Goal: Complete application form

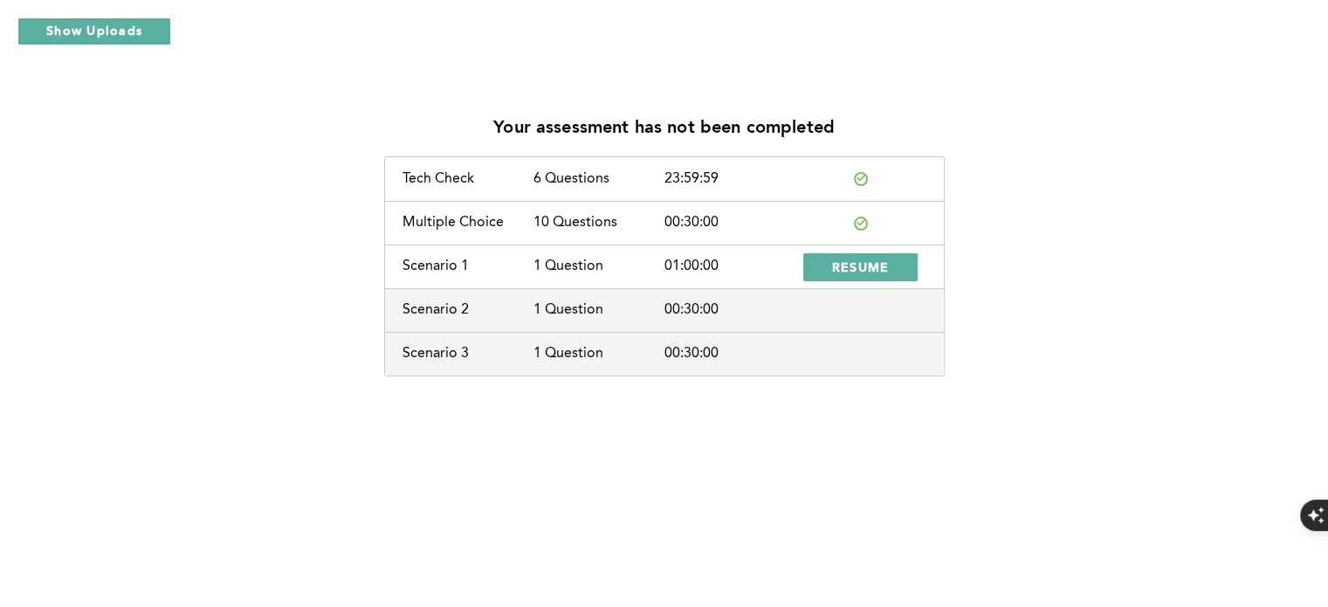
click at [706, 273] on div "01:00:00" at bounding box center [729, 266] width 131 height 16
click at [838, 267] on span "RESUME" at bounding box center [861, 266] width 58 height 17
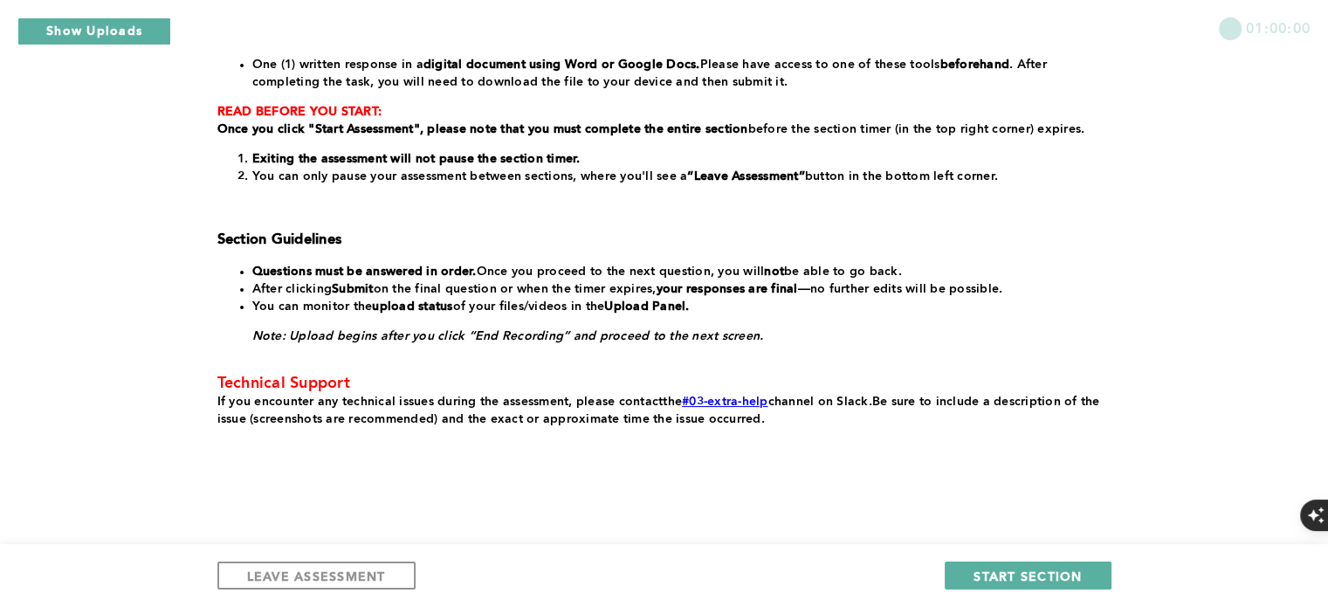
scroll to position [320, 0]
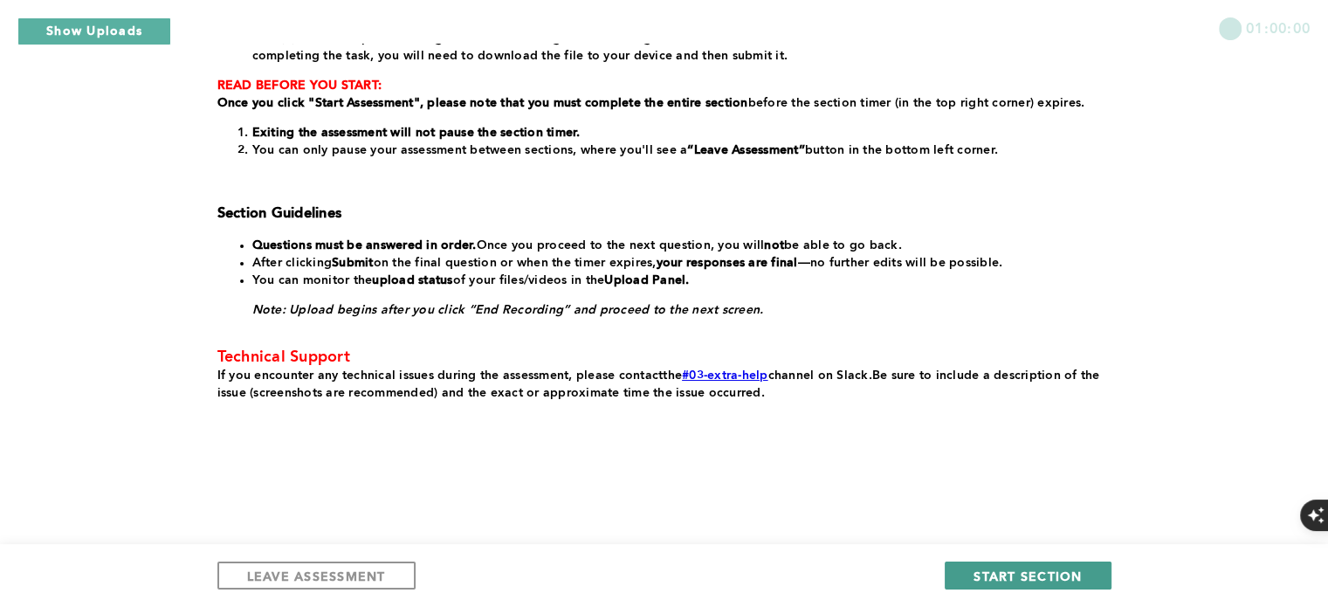
click at [993, 582] on span "START SECTION" at bounding box center [1028, 576] width 108 height 17
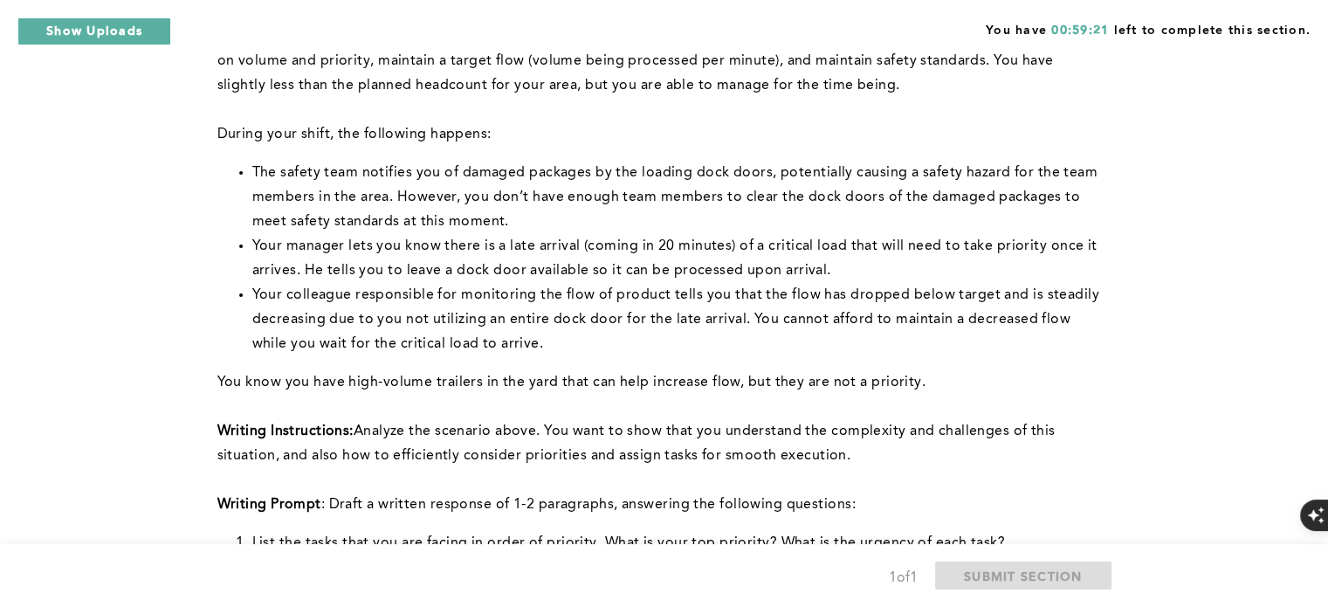
scroll to position [262, 0]
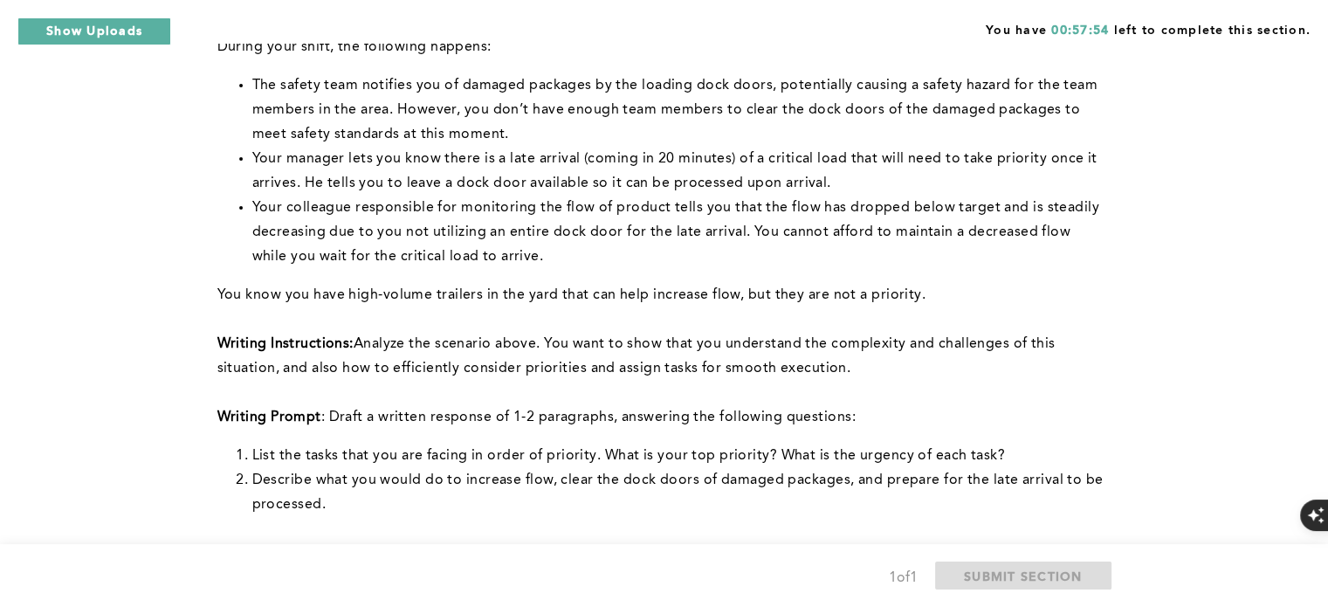
click at [541, 162] on span "Your manager lets you know there is a late arrival (coming in 20 minutes) of a …" at bounding box center [677, 171] width 850 height 38
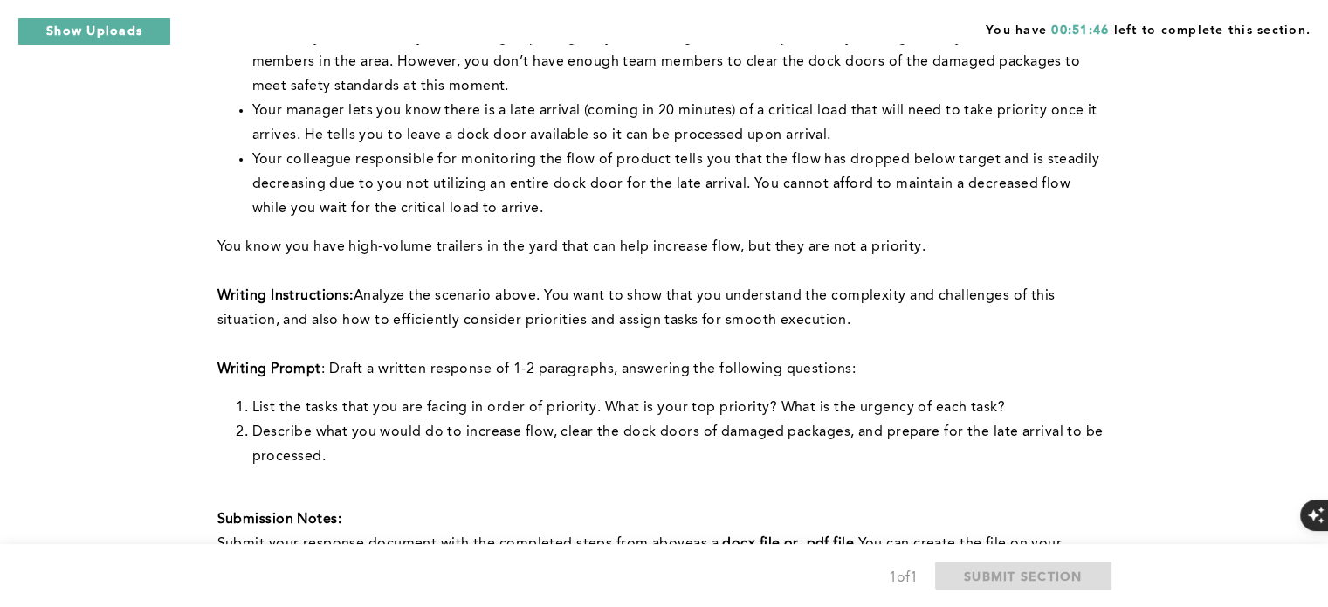
scroll to position [349, 0]
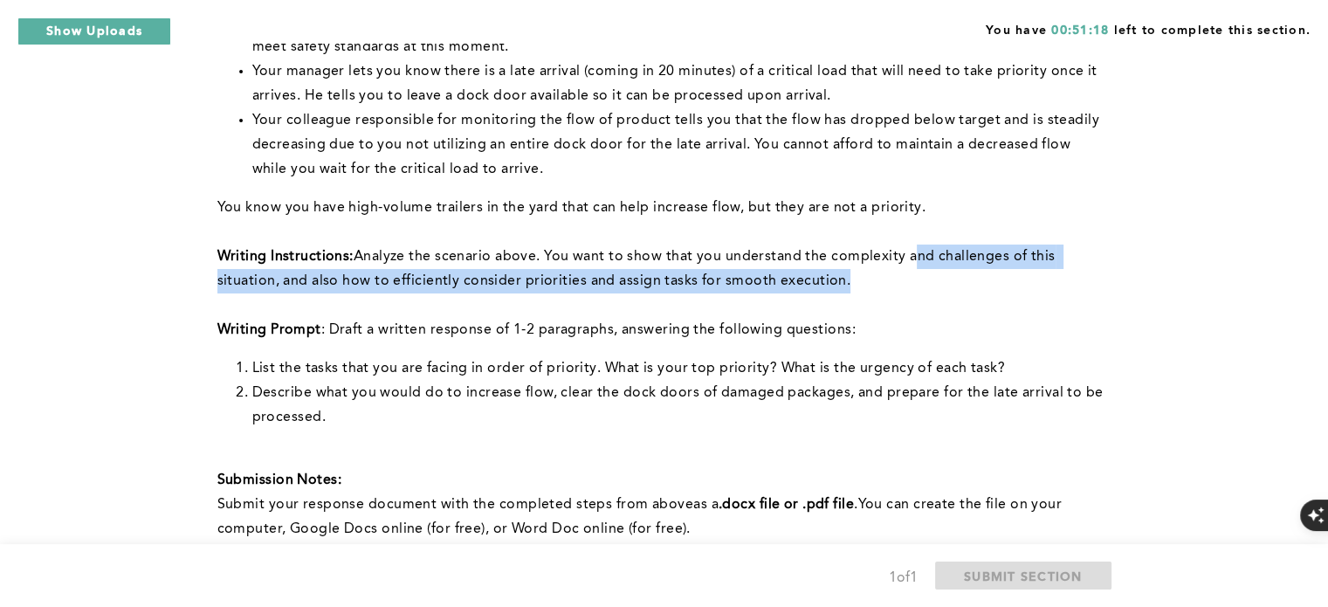
drag, startPoint x: 945, startPoint y: 283, endPoint x: 912, endPoint y: 261, distance: 39.7
click at [912, 261] on p "Writing Instructions: Analyze the scenario above. You want to show that you und…" at bounding box center [660, 268] width 887 height 49
click at [887, 290] on p "Writing Instructions: Analyze the scenario above. You want to show that you und…" at bounding box center [660, 268] width 887 height 49
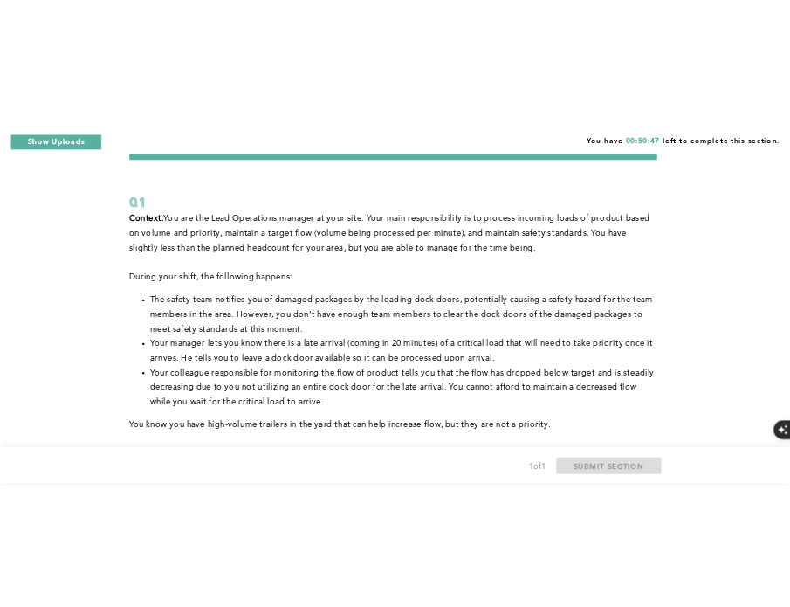
scroll to position [0, 0]
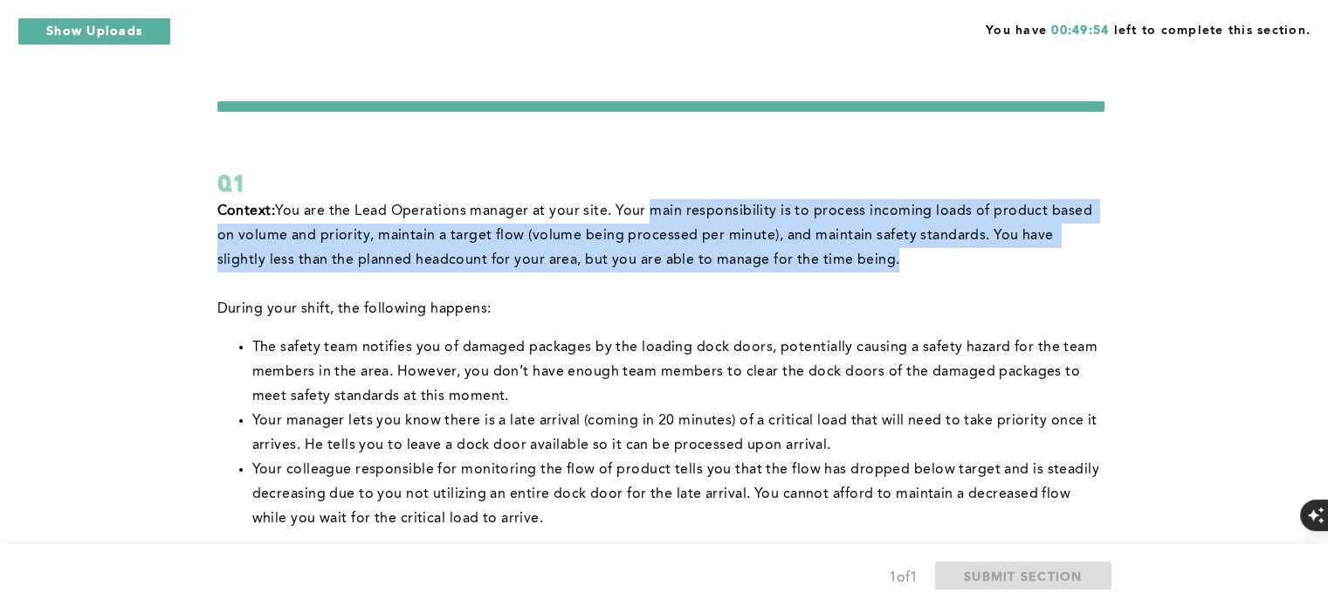
drag, startPoint x: 650, startPoint y: 209, endPoint x: 843, endPoint y: 260, distance: 198.9
click at [843, 260] on span "You are the Lead Operations manager at your site. Your main responsibility is t…" at bounding box center [656, 235] width 879 height 63
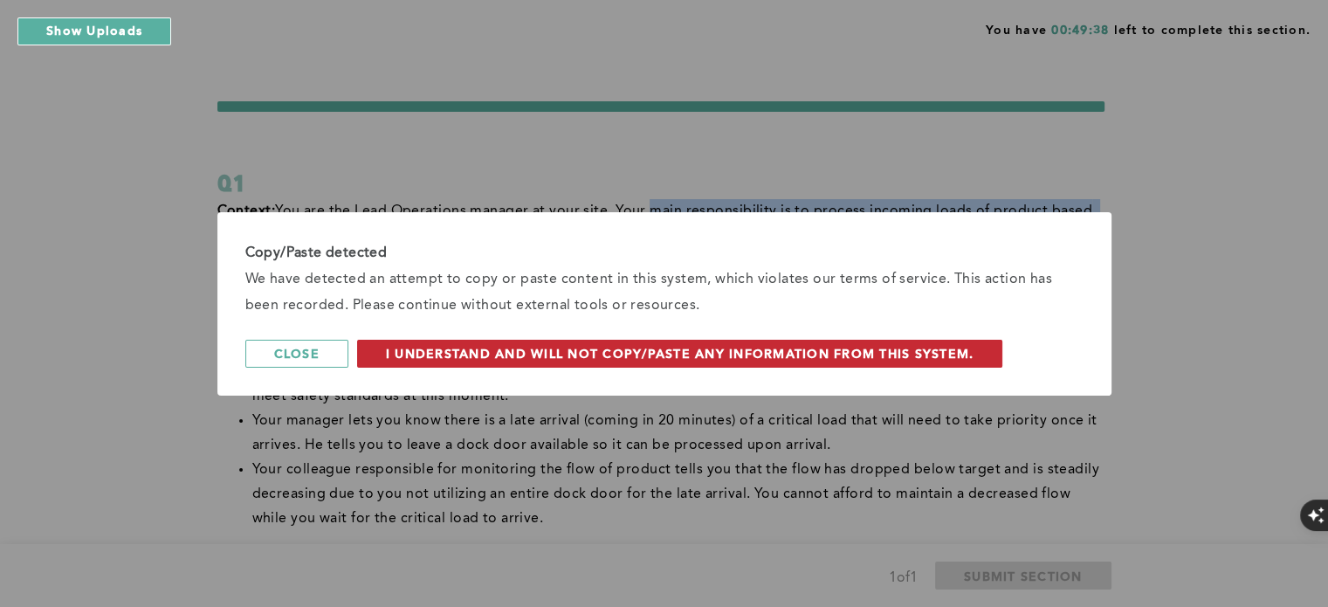
click at [741, 359] on span "I understand and will not copy/paste any information from this system." at bounding box center [680, 353] width 588 height 17
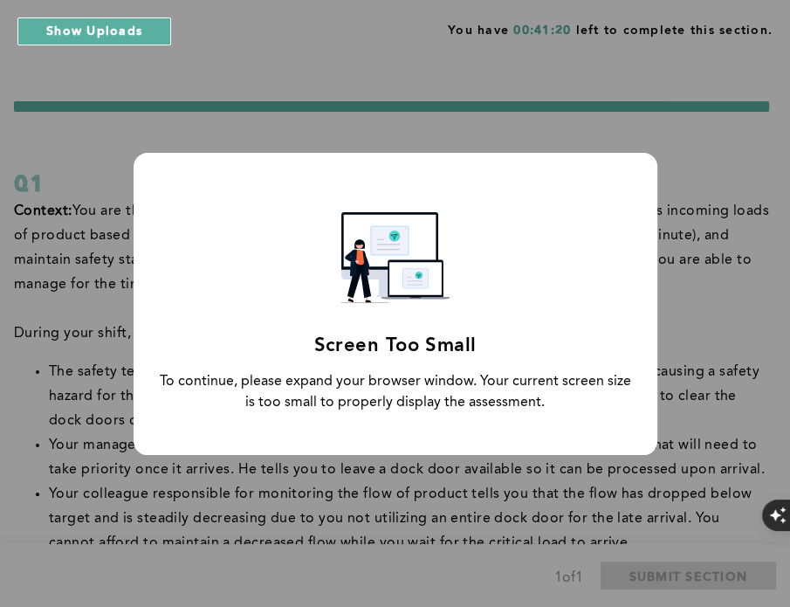
click at [597, 320] on div "Screen Too Small To continue, please expand your browser window. Your current s…" at bounding box center [396, 304] width 524 height 302
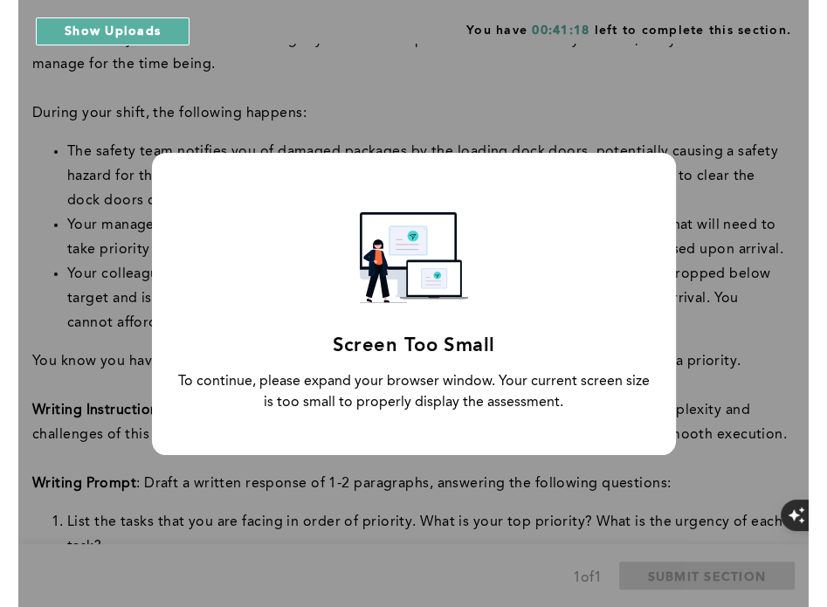
scroll to position [262, 0]
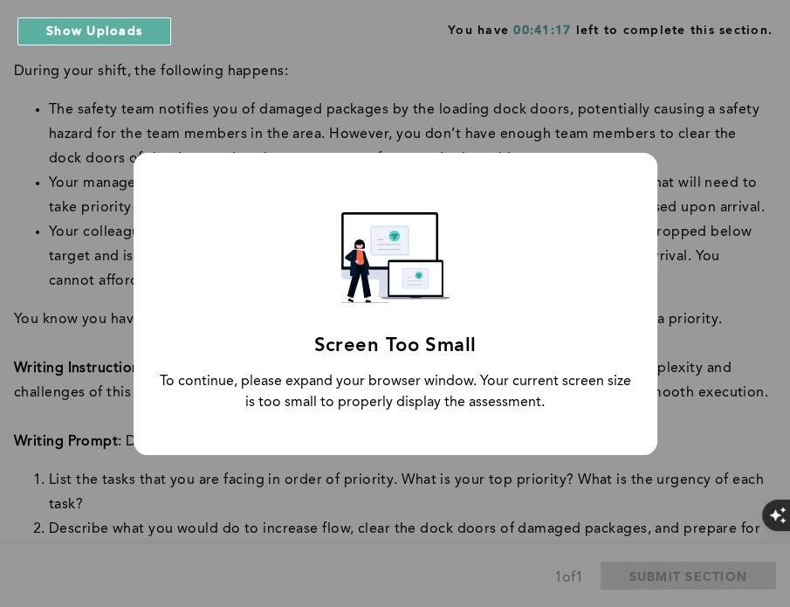
click at [702, 226] on div "Screen Too Small To continue, please expand your browser window. Your current s…" at bounding box center [395, 303] width 790 height 607
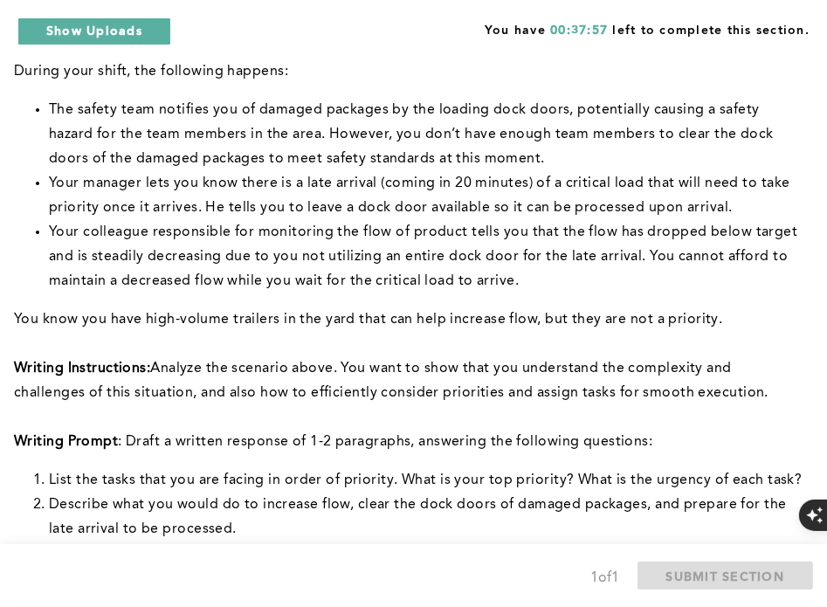
click at [444, 283] on span "Your colleague responsible for monitoring the flow of product tells you that th…" at bounding box center [425, 256] width 753 height 63
click at [281, 226] on span "Your colleague responsible for monitoring the flow of product tells you that th…" at bounding box center [425, 256] width 753 height 63
click at [404, 385] on span "Analyze the scenario above. You want to show that you understand the complexity…" at bounding box center [391, 380] width 754 height 38
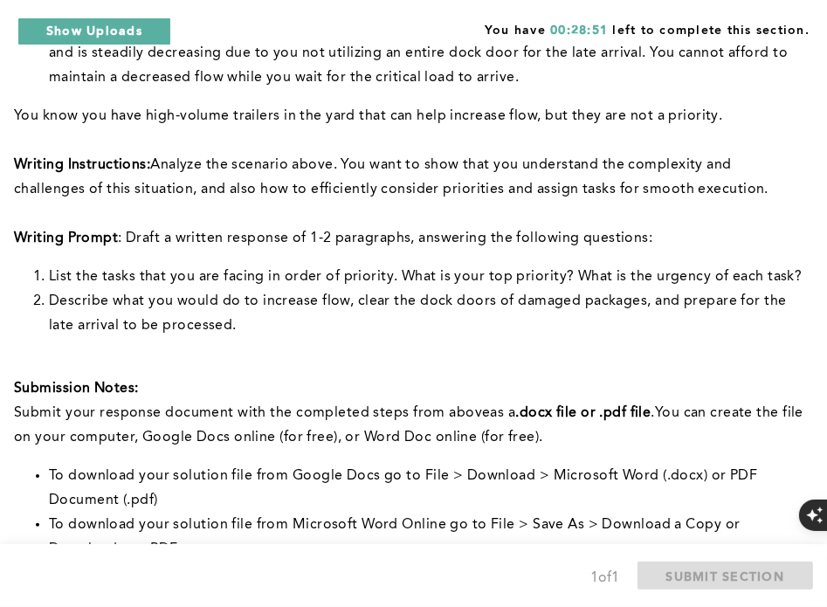
scroll to position [437, 0]
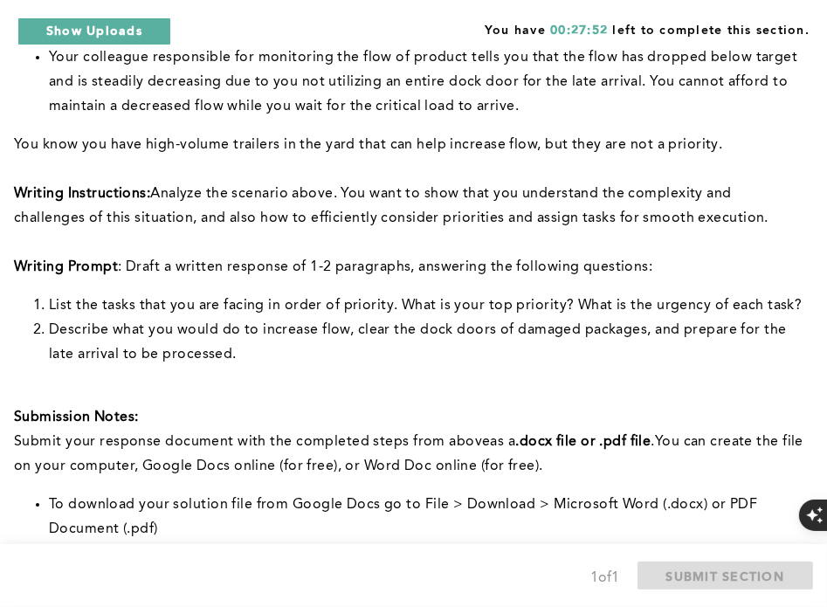
click at [648, 376] on div "Context: You are the Lead Operations manager at your site. Your main responsibi…" at bounding box center [410, 177] width 792 height 828
click at [318, 246] on p at bounding box center [410, 243] width 792 height 24
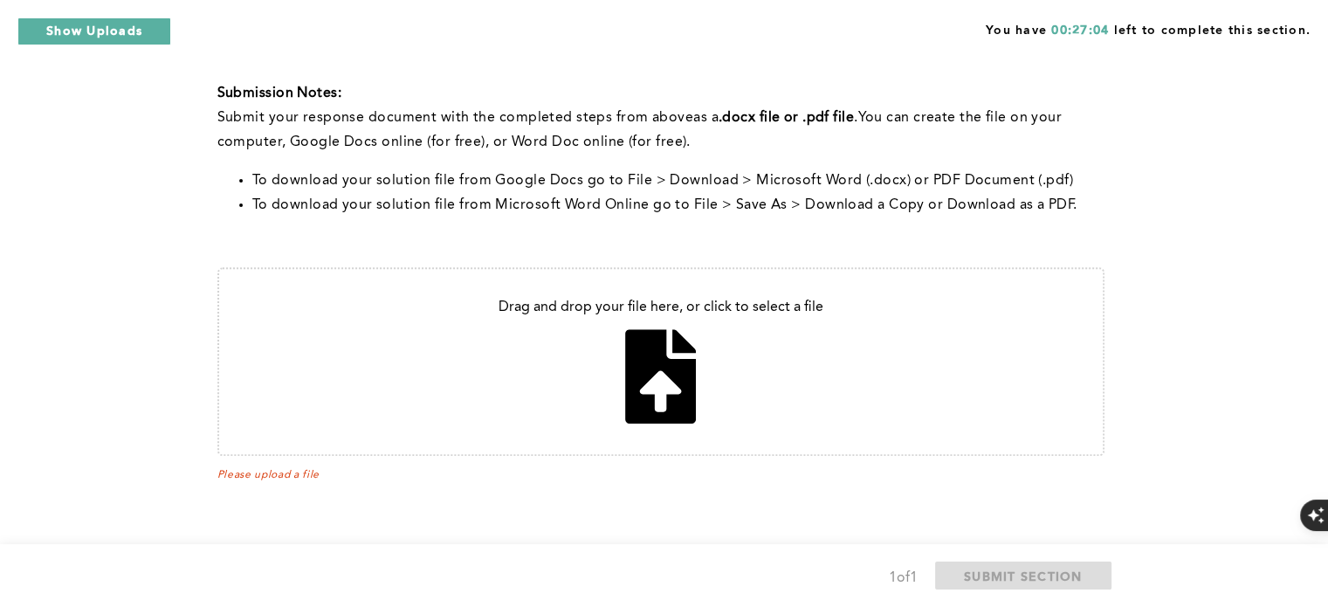
scroll to position [740, 0]
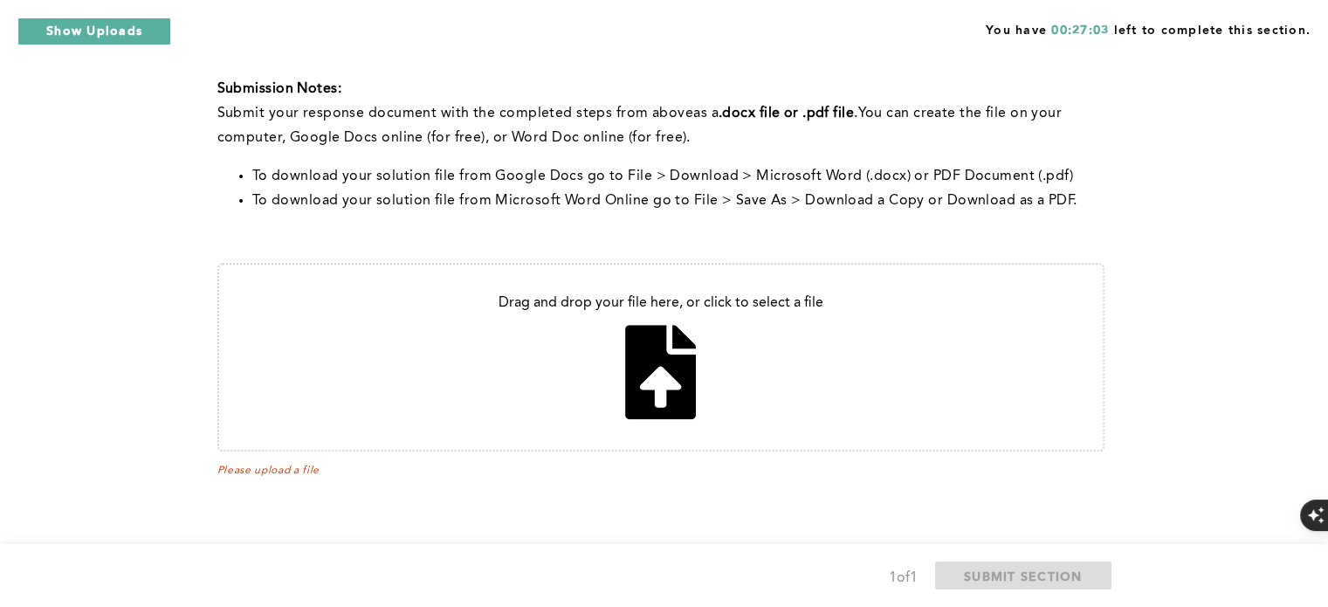
click at [678, 343] on input "file" at bounding box center [661, 357] width 884 height 185
type input "C:\fakepath\Zakiya Millar PS & DM Scenario 1.pdf"
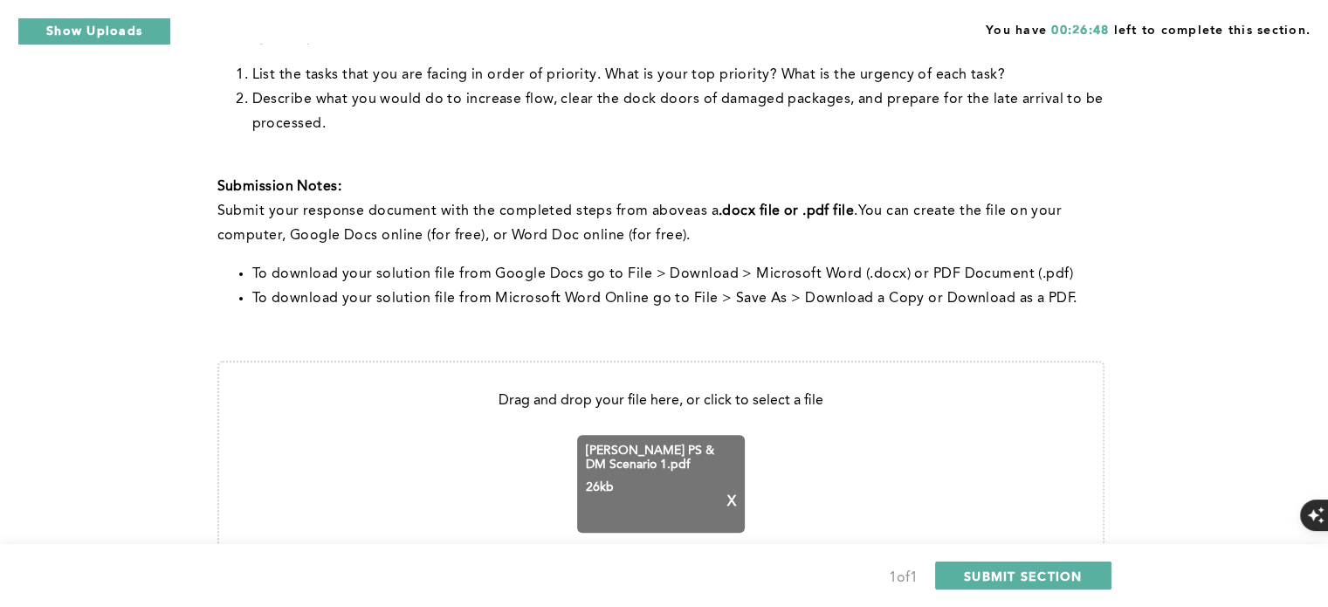
scroll to position [672, 0]
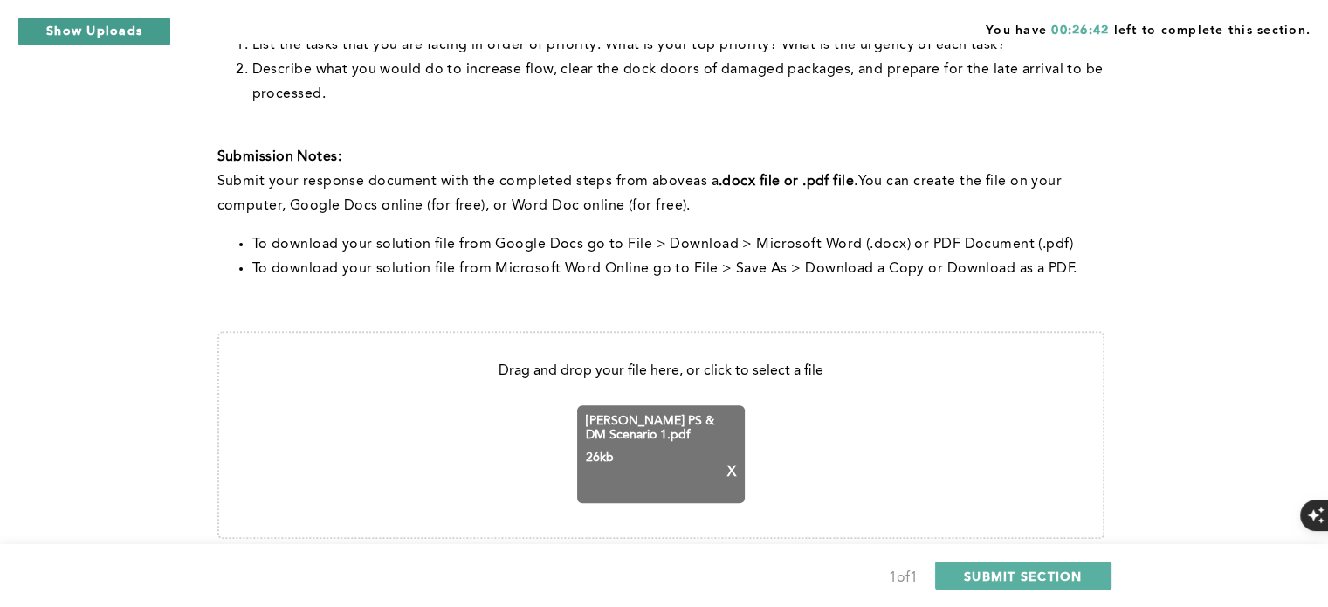
click at [58, 34] on button "Show Uploads" at bounding box center [94, 31] width 154 height 28
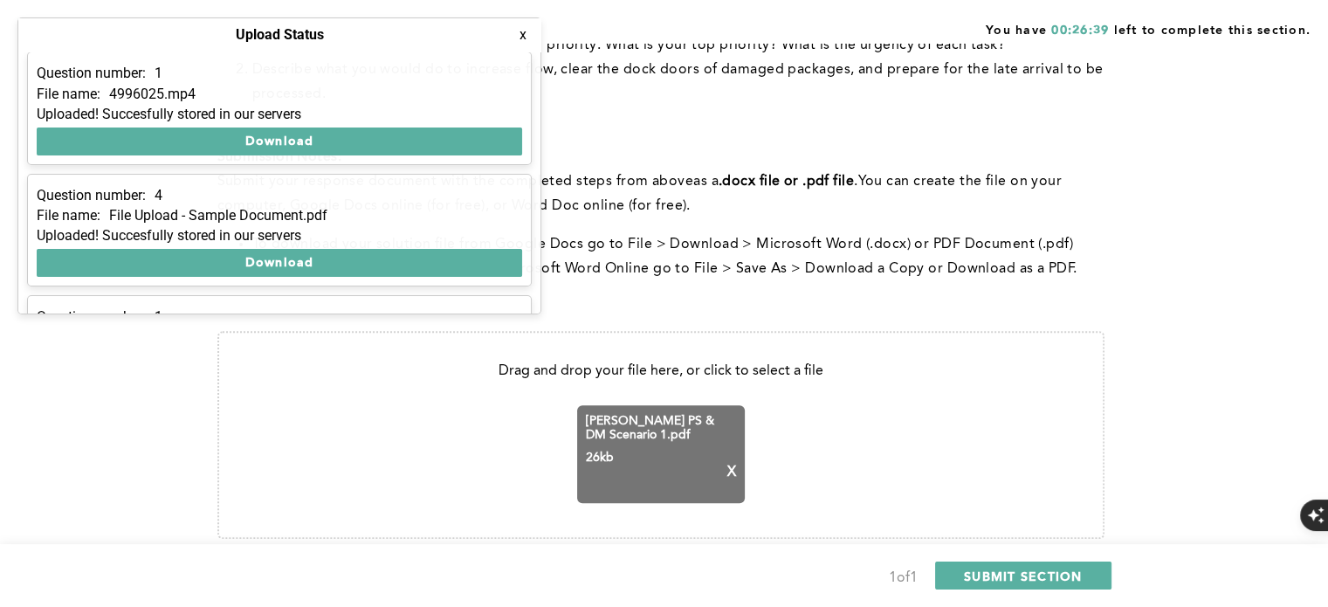
click at [58, 34] on div "Upload Status x" at bounding box center [279, 34] width 522 height 33
click at [616, 94] on li "Describe what you would do to increase flow, clear the dock doors of damaged pa…" at bounding box center [678, 82] width 852 height 49
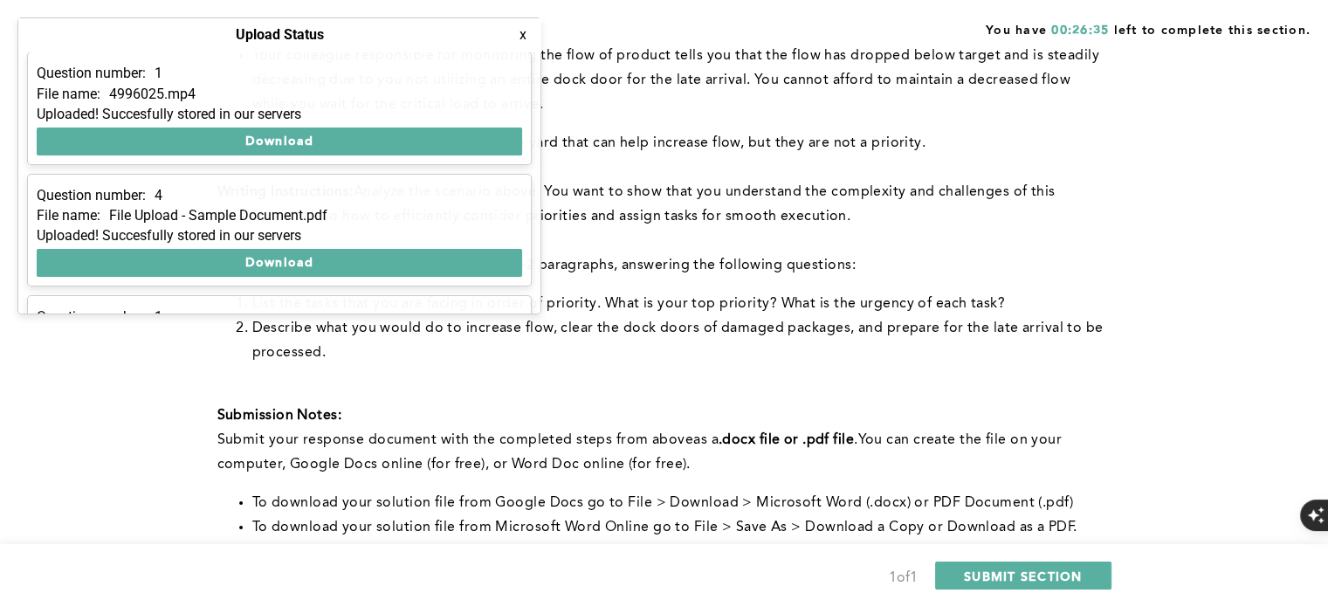
scroll to position [410, 0]
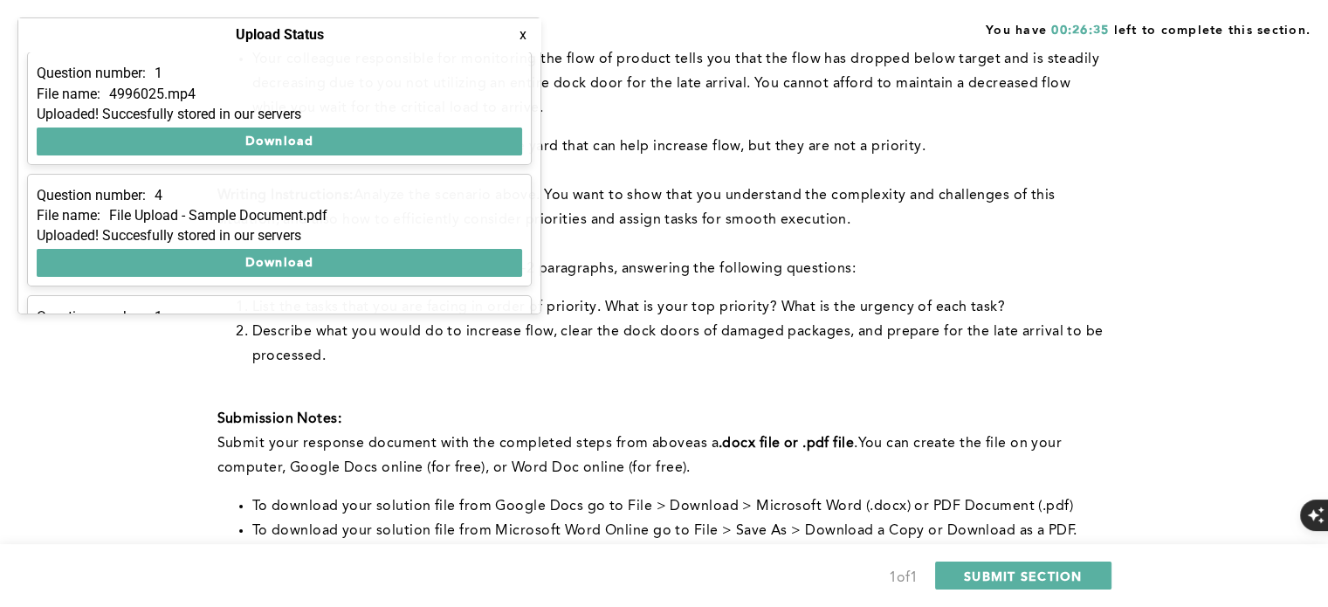
click at [766, 125] on div "Context: You are the Lead Operations manager at your site. Your main responsibi…" at bounding box center [660, 166] width 887 height 754
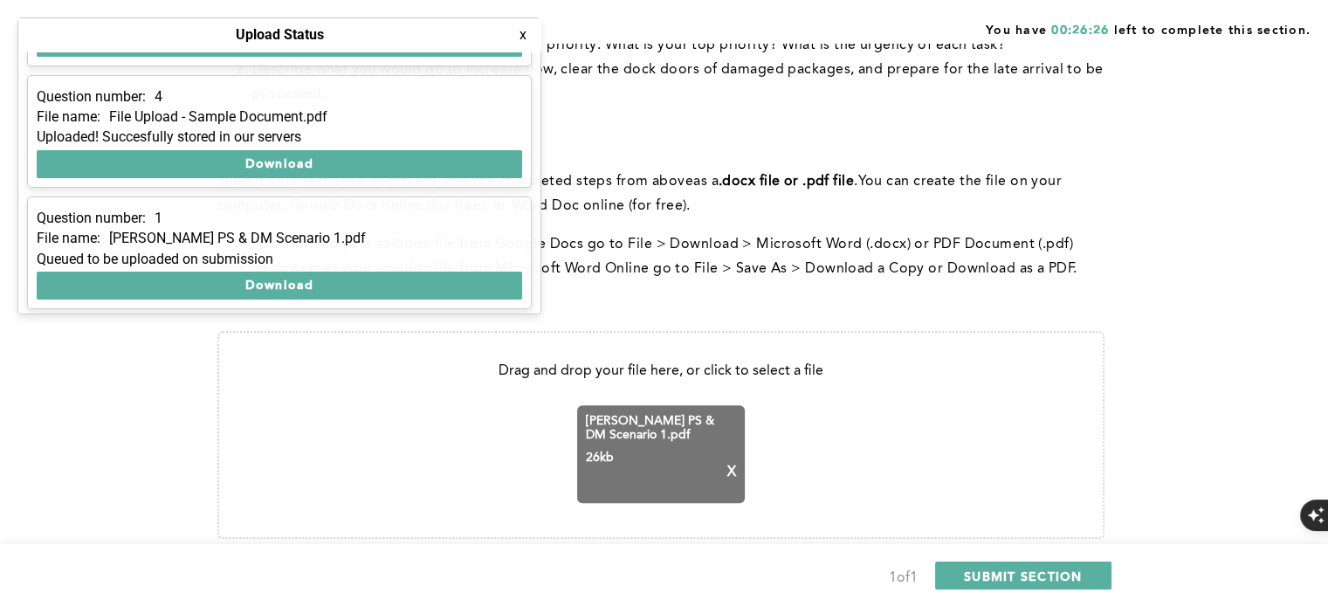
scroll to position [101, 0]
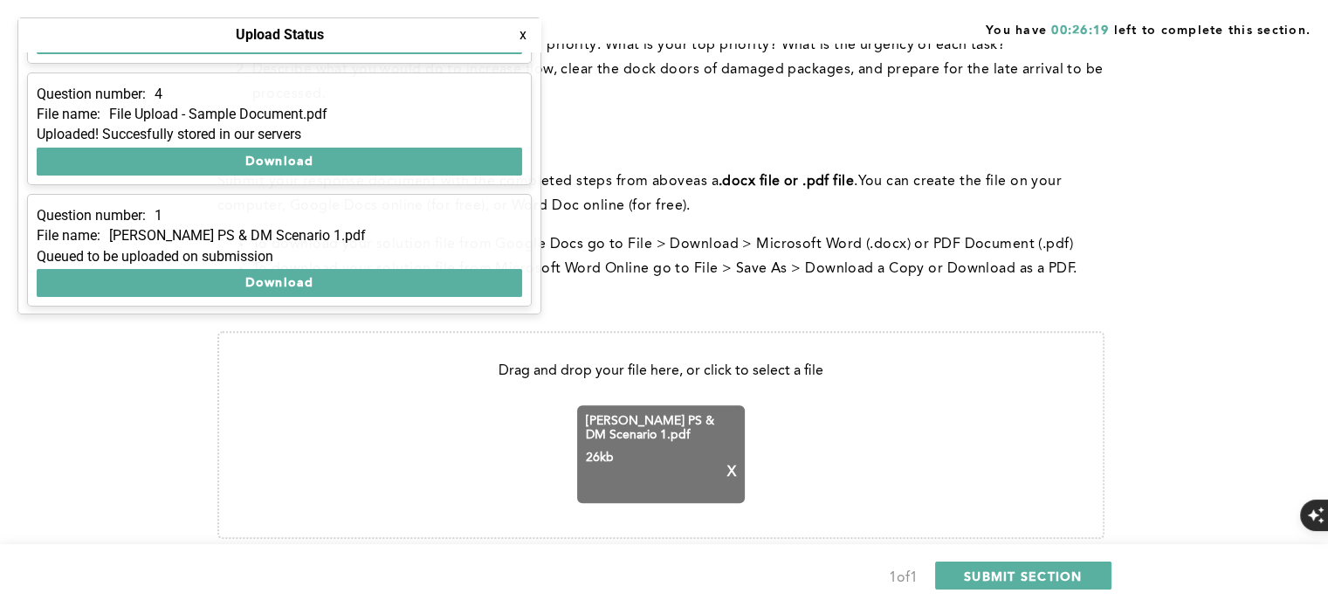
click at [526, 38] on button "x" at bounding box center [522, 34] width 17 height 17
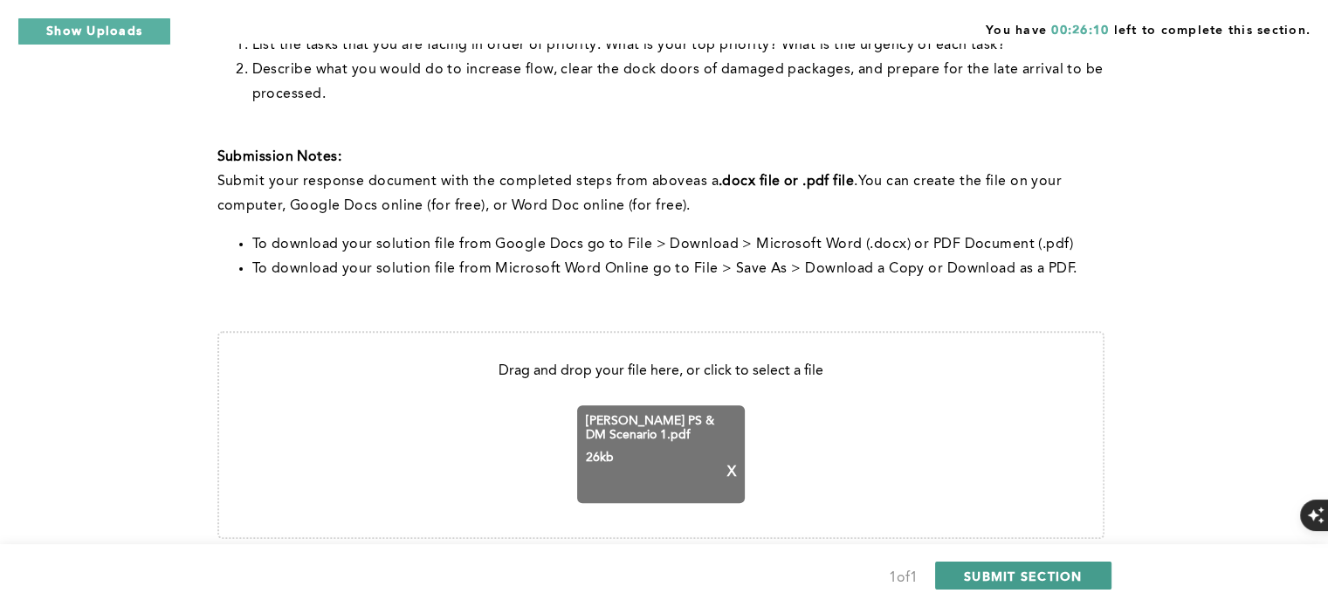
click at [1017, 572] on span "SUBMIT SECTION" at bounding box center [1023, 576] width 119 height 17
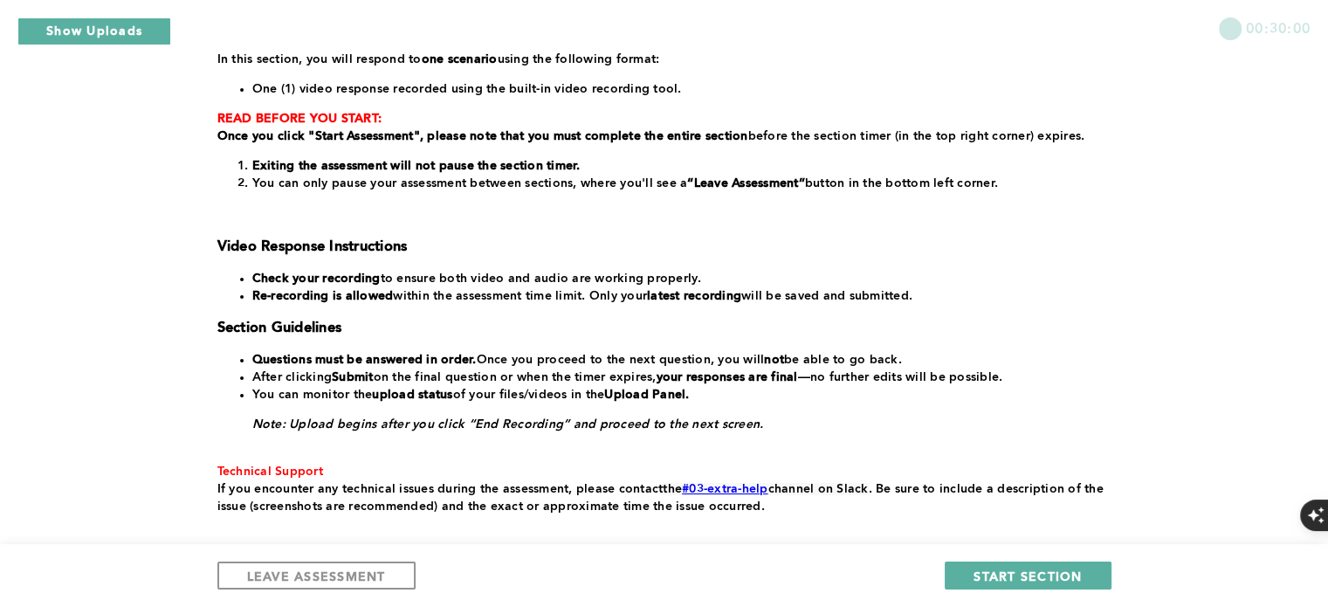
scroll to position [294, 0]
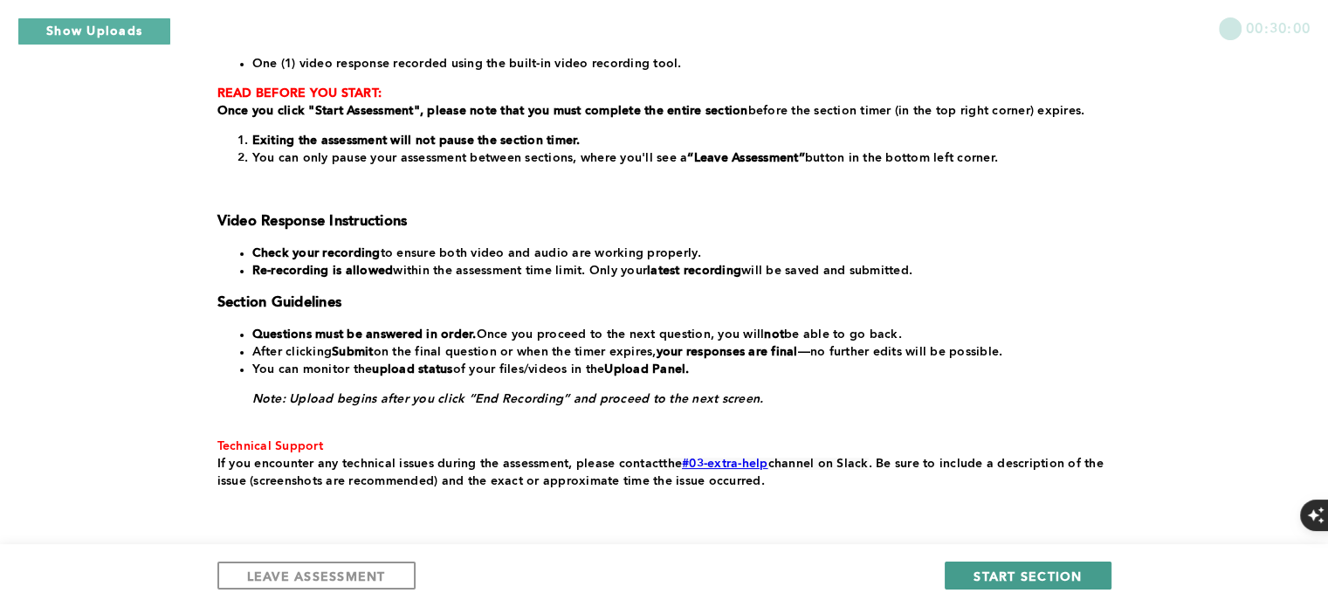
click at [1050, 573] on span "START SECTION" at bounding box center [1028, 576] width 108 height 17
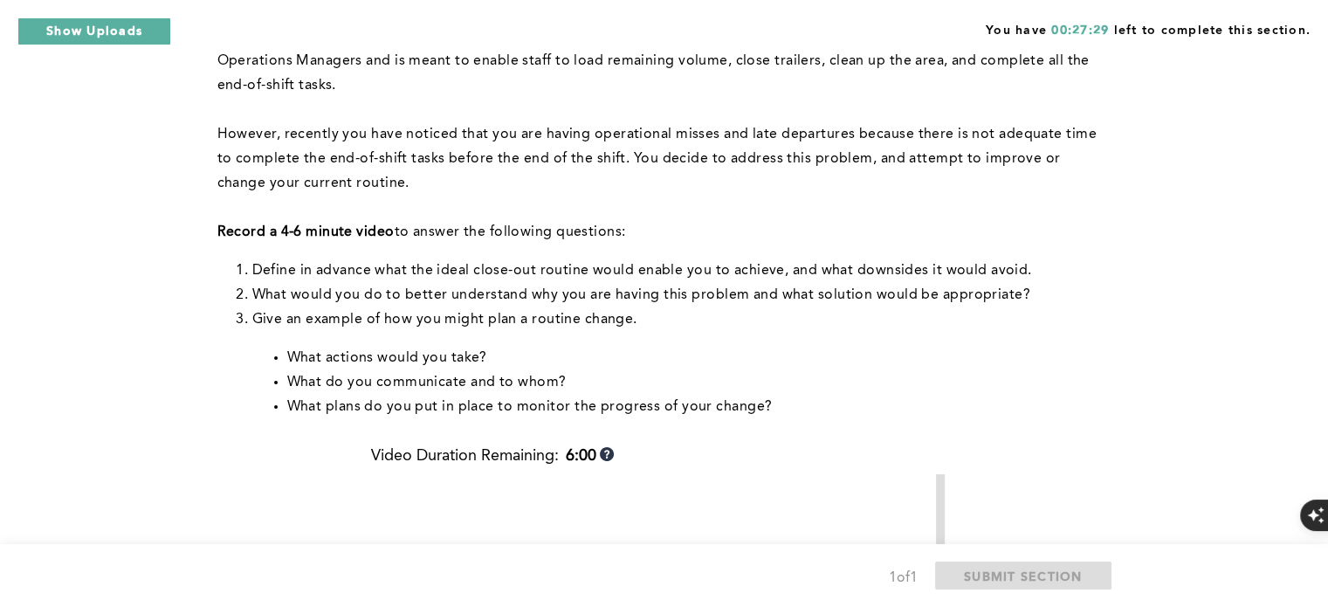
scroll to position [87, 0]
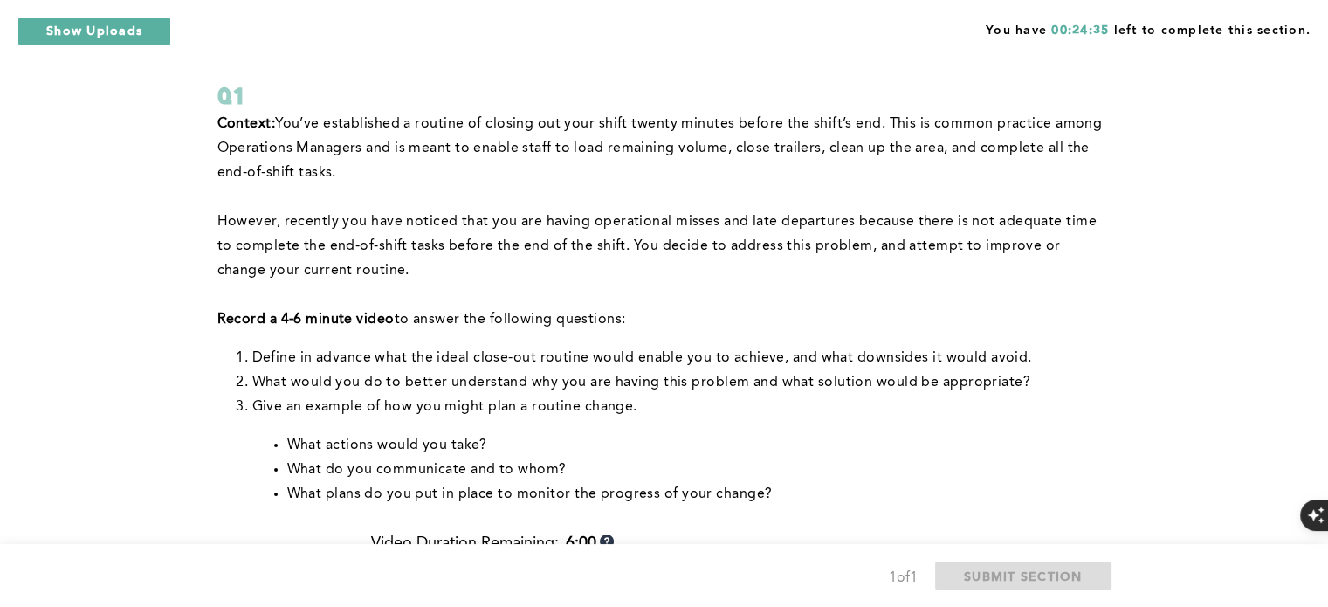
click at [513, 143] on p "Context: You’ve established a routine of closing out your shift twenty minutes …" at bounding box center [660, 148] width 887 height 73
click at [560, 389] on li "What would you do to better understand why you are having this problem and what…" at bounding box center [678, 382] width 852 height 24
click at [614, 191] on p at bounding box center [660, 197] width 887 height 24
click at [889, 217] on p "However, recently you have noticed that you are having operational misses and l…" at bounding box center [660, 246] width 887 height 73
click at [728, 258] on p "However, recently you have noticed that you are having operational misses and l…" at bounding box center [660, 246] width 887 height 73
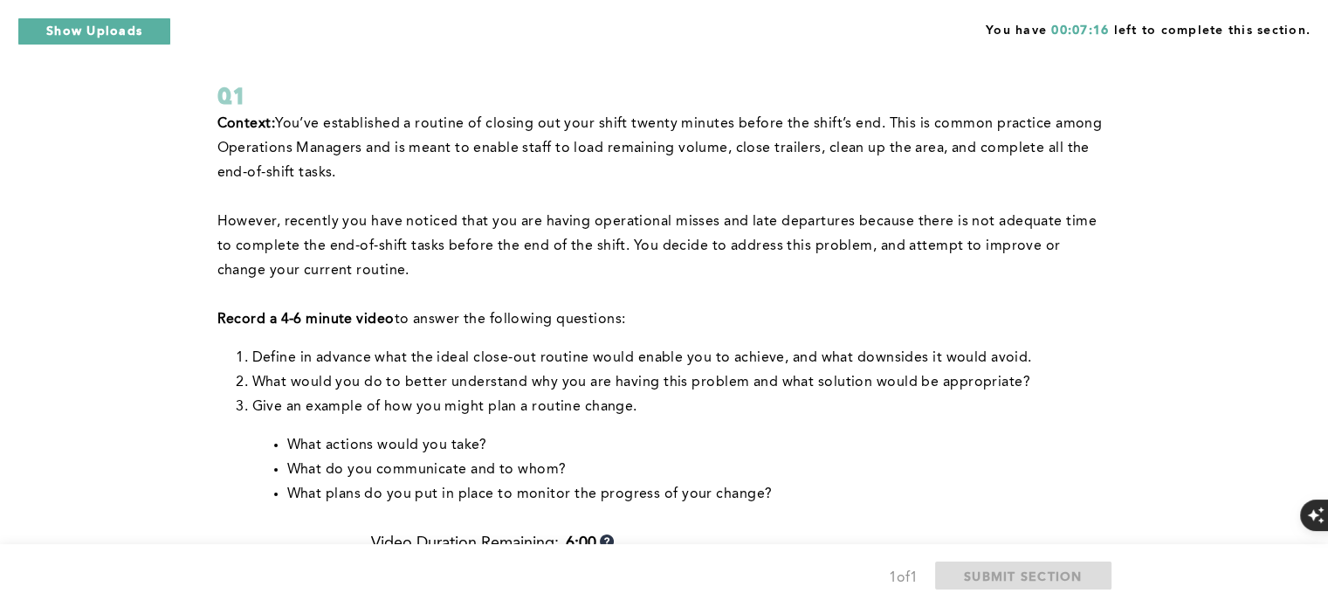
click at [573, 255] on p "However, recently you have noticed that you are having operational misses and l…" at bounding box center [660, 246] width 887 height 73
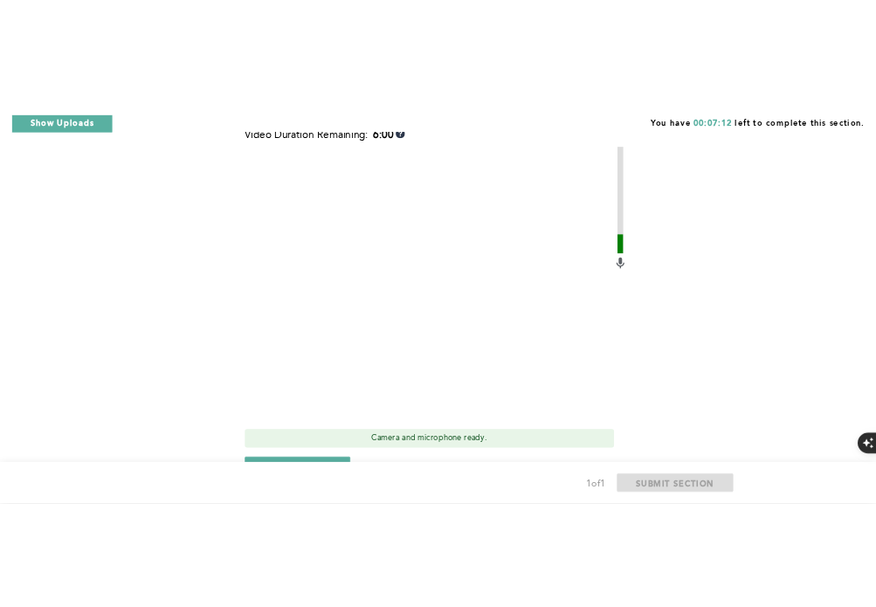
scroll to position [611, 0]
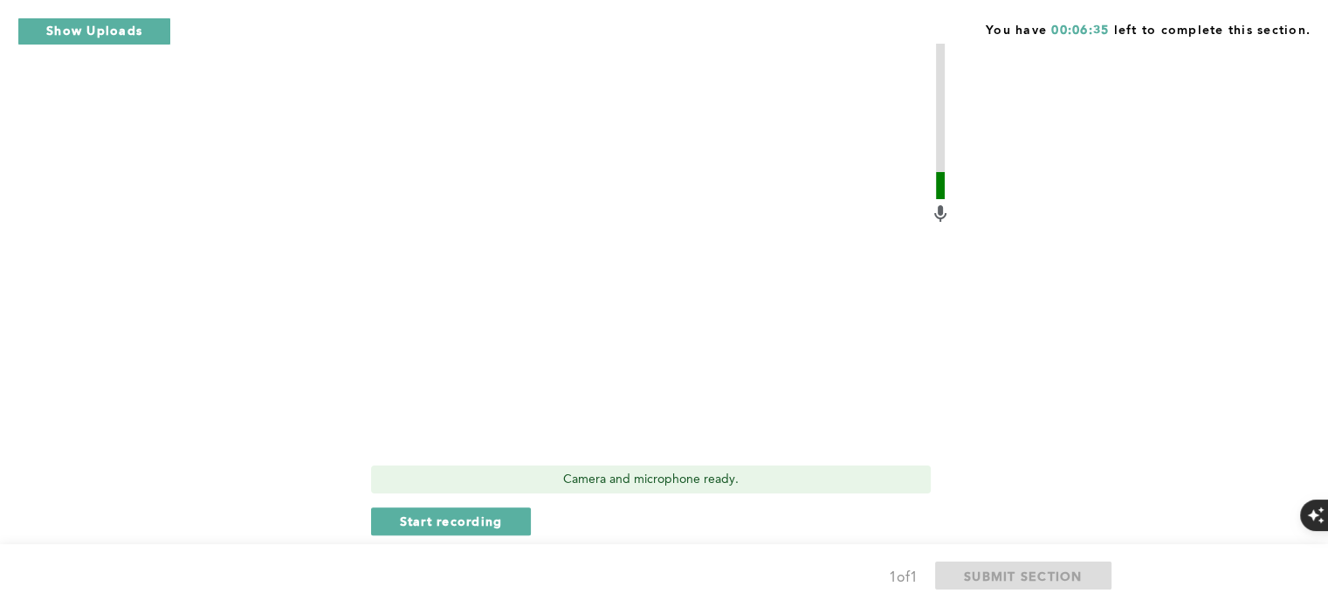
click at [1256, 198] on div "You have 00:06:35 left to complete this section. Q1 Context: You’ve established…" at bounding box center [664, 47] width 1328 height 1317
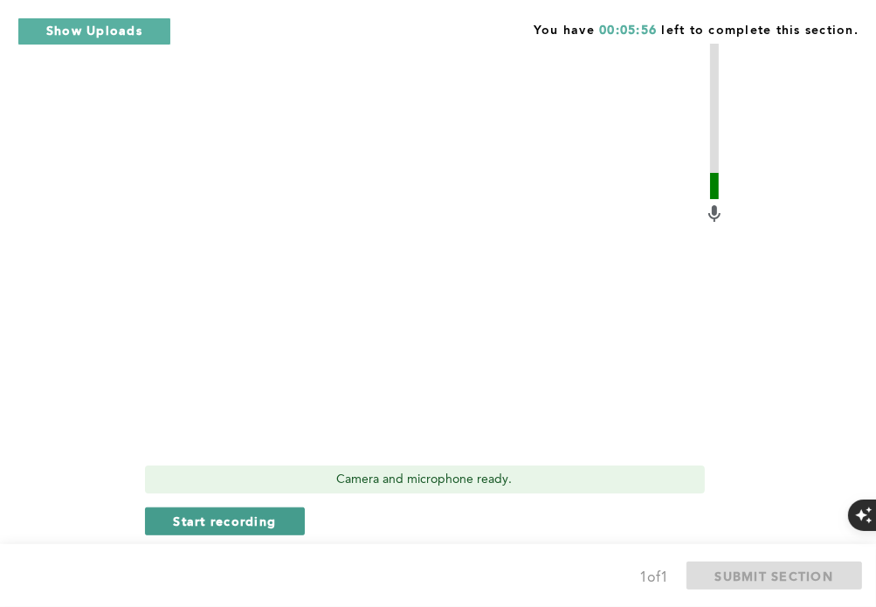
click at [285, 523] on button "Start recording" at bounding box center [225, 521] width 161 height 28
click at [265, 520] on span "Stop recording" at bounding box center [225, 521] width 102 height 17
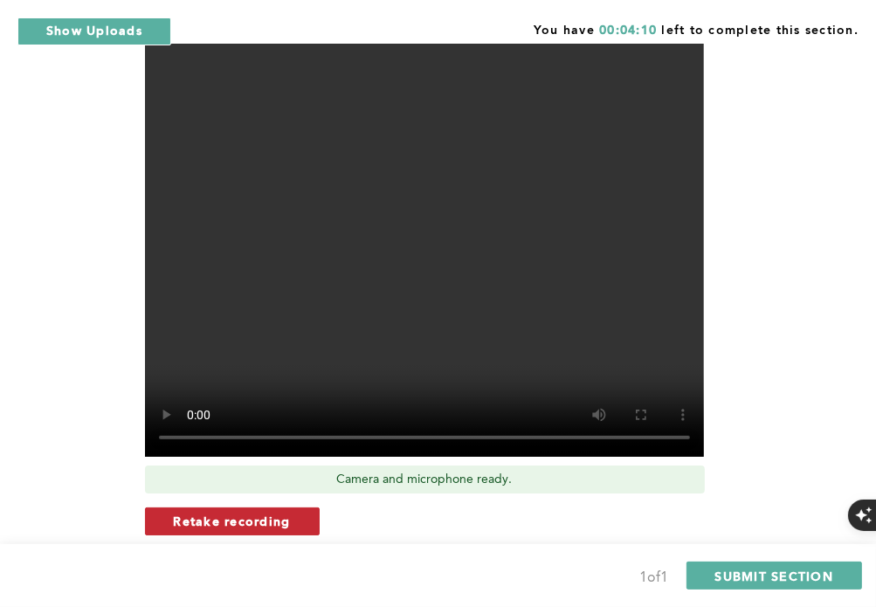
click at [298, 520] on button "Retake recording" at bounding box center [232, 521] width 175 height 28
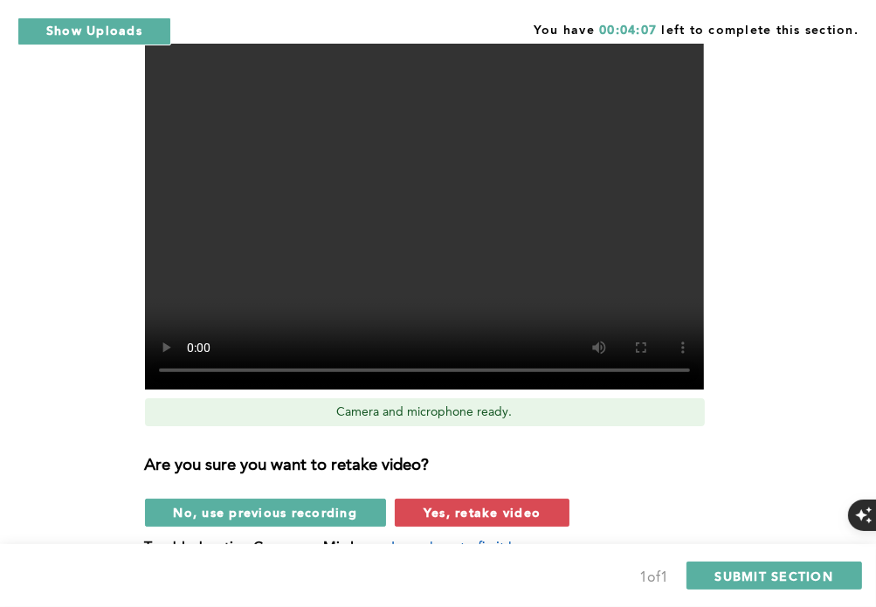
scroll to position [698, 0]
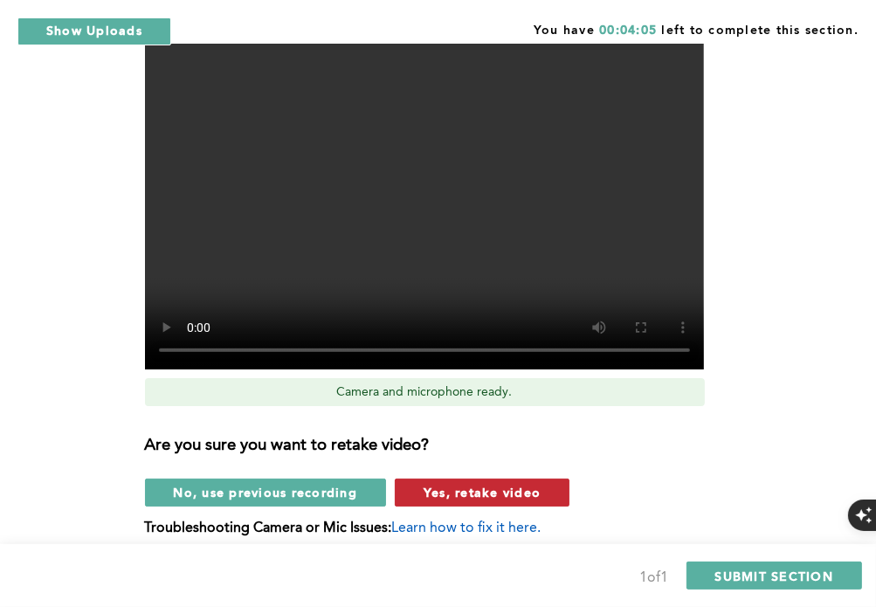
click at [459, 491] on span "Yes, retake video" at bounding box center [481, 492] width 117 height 17
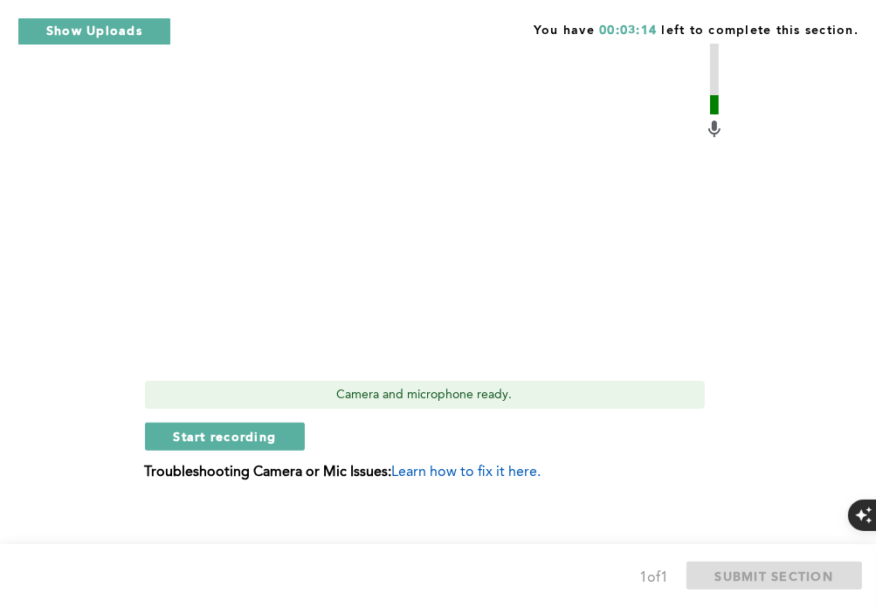
scroll to position [726, 0]
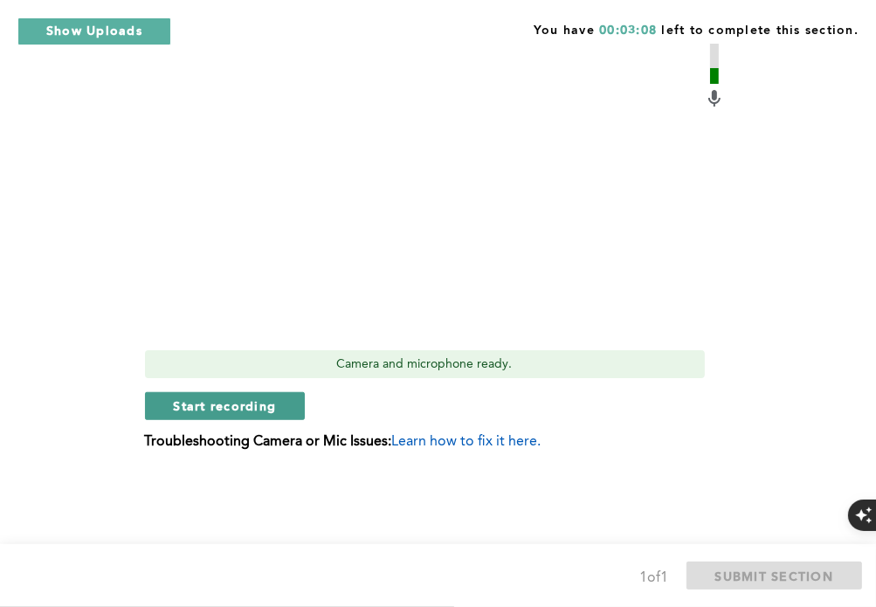
click at [265, 411] on span "Start recording" at bounding box center [225, 405] width 103 height 17
click at [292, 403] on button "Stop recording" at bounding box center [225, 406] width 160 height 28
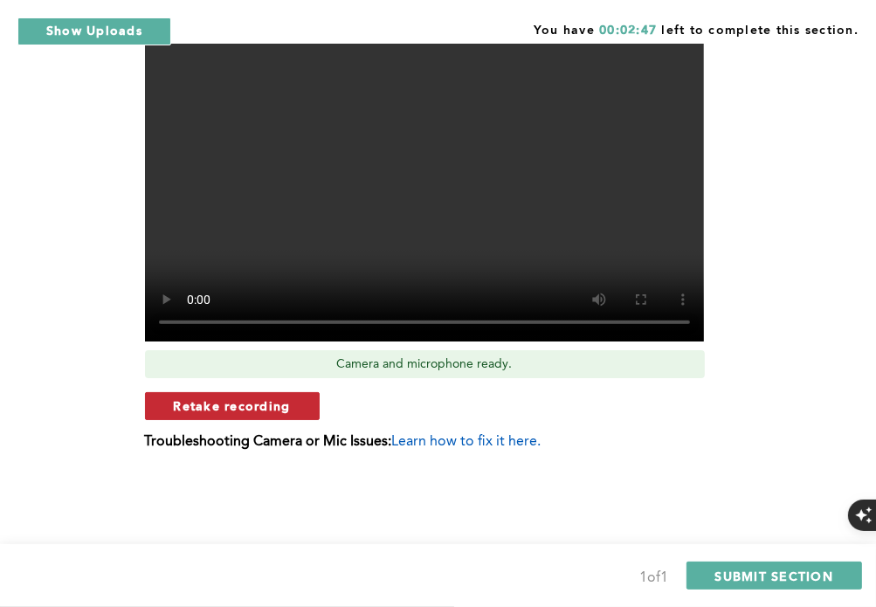
click at [288, 403] on span "Retake recording" at bounding box center [232, 405] width 117 height 17
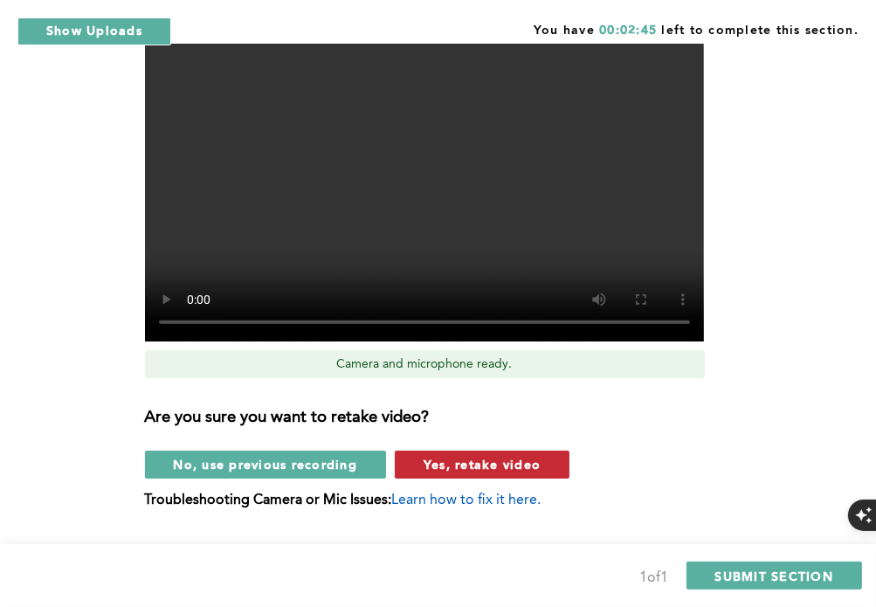
click at [426, 466] on span "Yes, retake video" at bounding box center [481, 464] width 117 height 17
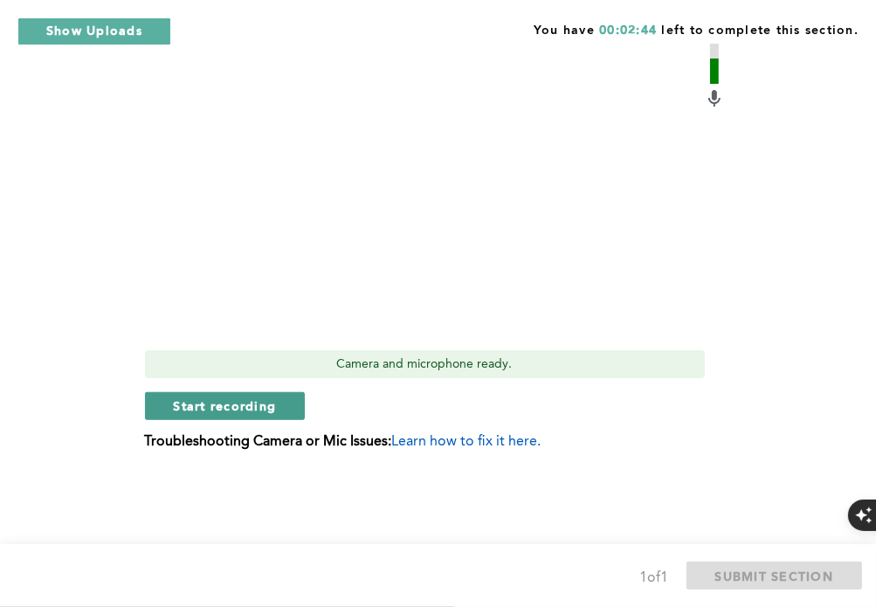
click at [238, 418] on button "Start recording" at bounding box center [225, 406] width 161 height 28
click at [292, 401] on button "Stop recording" at bounding box center [225, 406] width 160 height 28
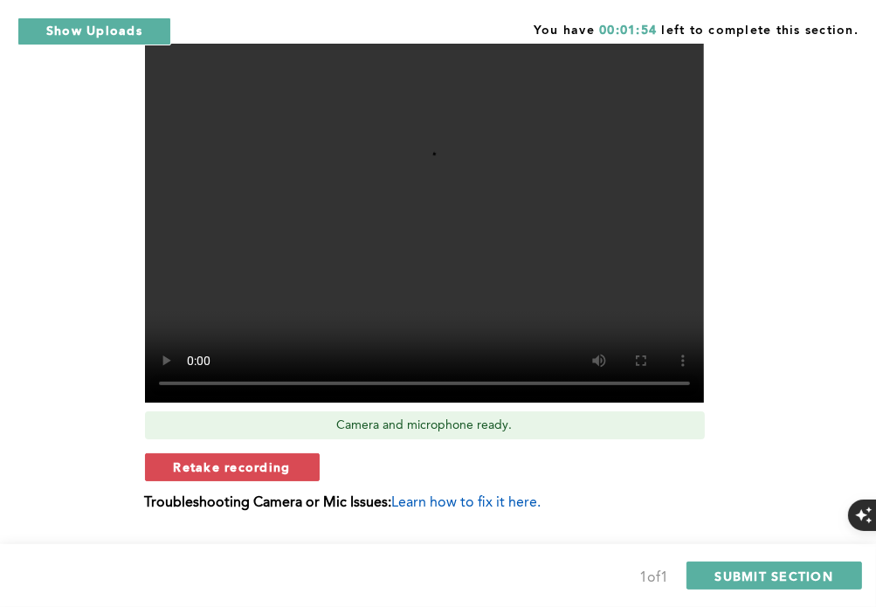
scroll to position [639, 0]
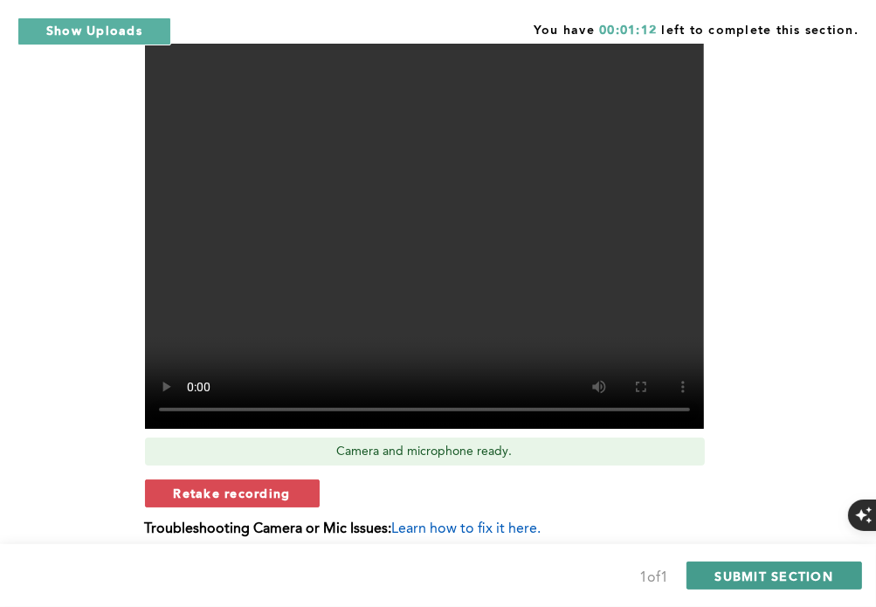
click at [785, 575] on span "SUBMIT SECTION" at bounding box center [774, 576] width 119 height 17
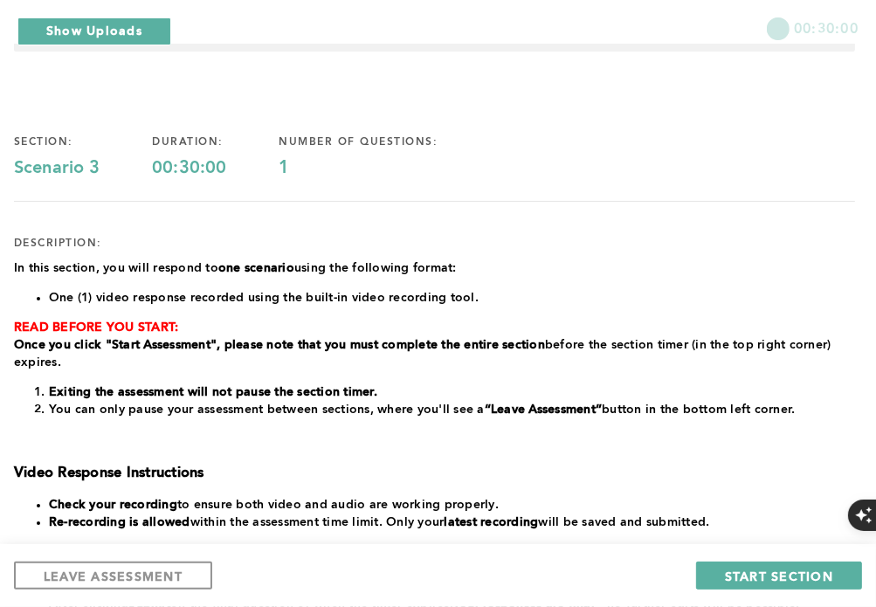
scroll to position [50, 0]
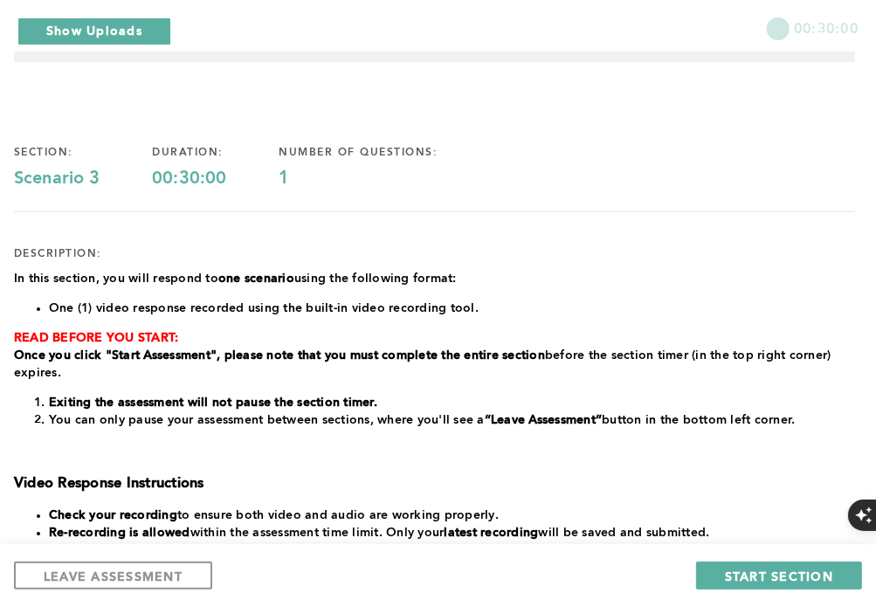
click at [567, 287] on div "In this section, you will respond to one scenario using the following format: O…" at bounding box center [434, 511] width 841 height 482
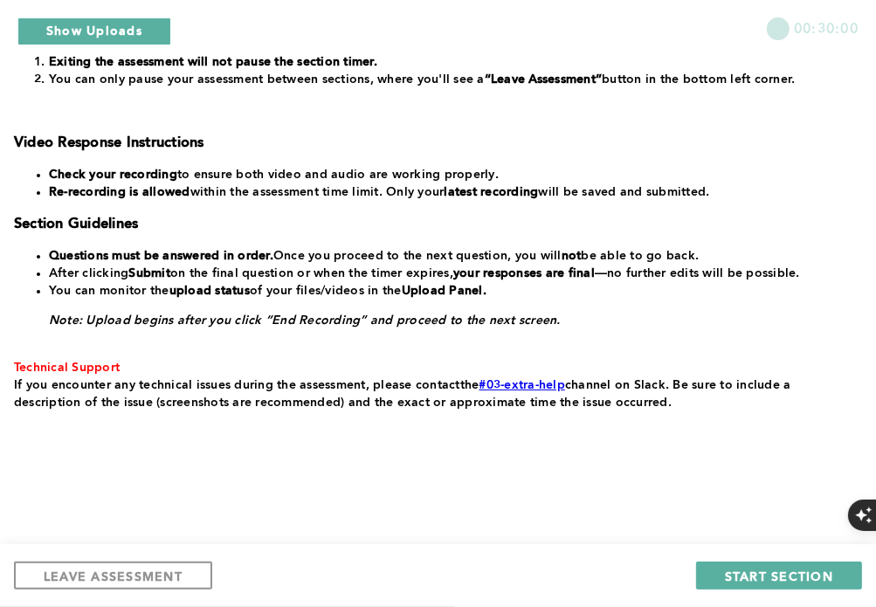
scroll to position [399, 0]
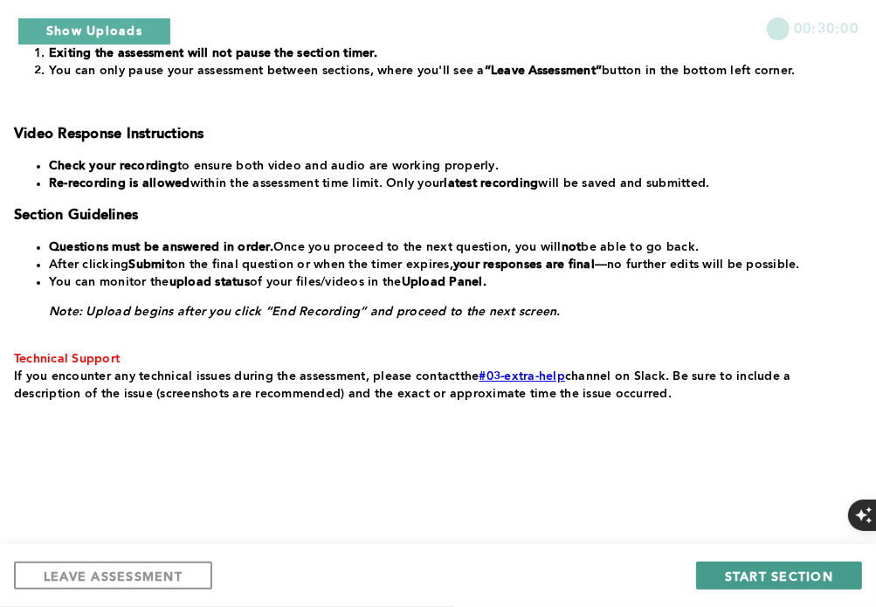
click at [747, 568] on span "START SECTION" at bounding box center [779, 576] width 108 height 17
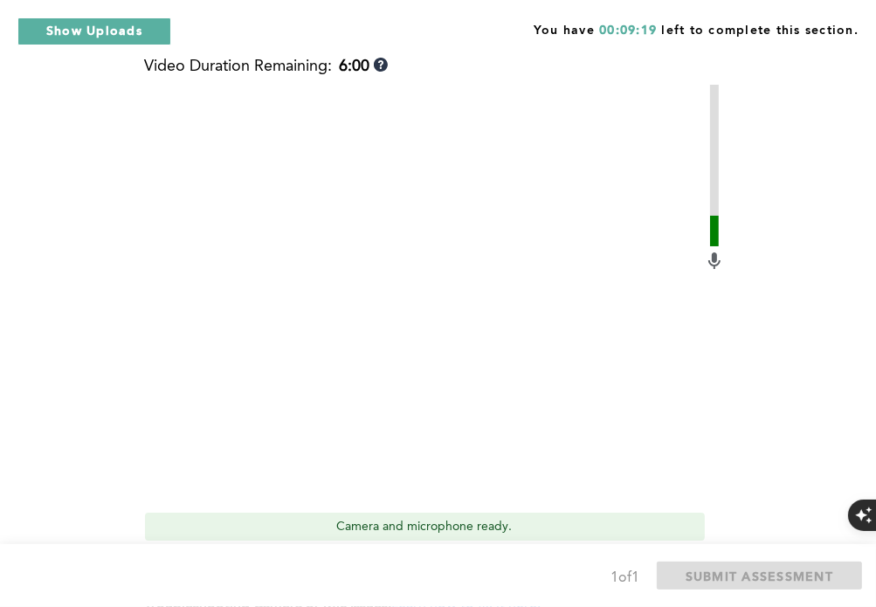
scroll to position [524, 0]
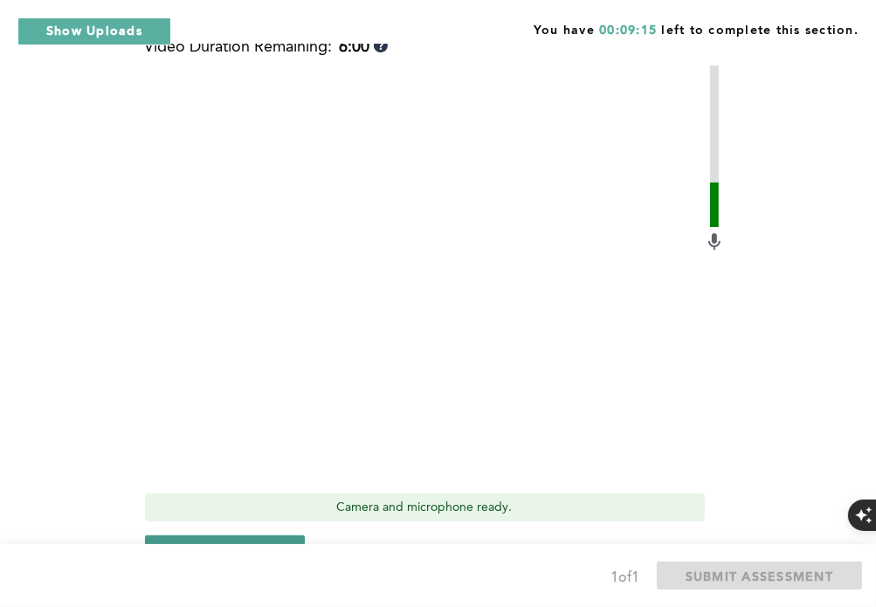
click at [247, 535] on button "Start recording" at bounding box center [225, 549] width 161 height 28
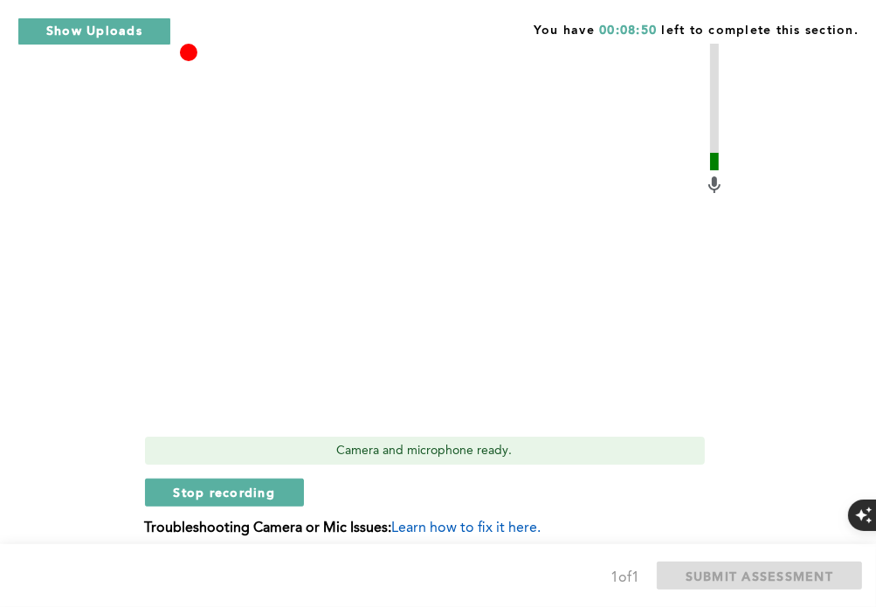
scroll to position [611, 0]
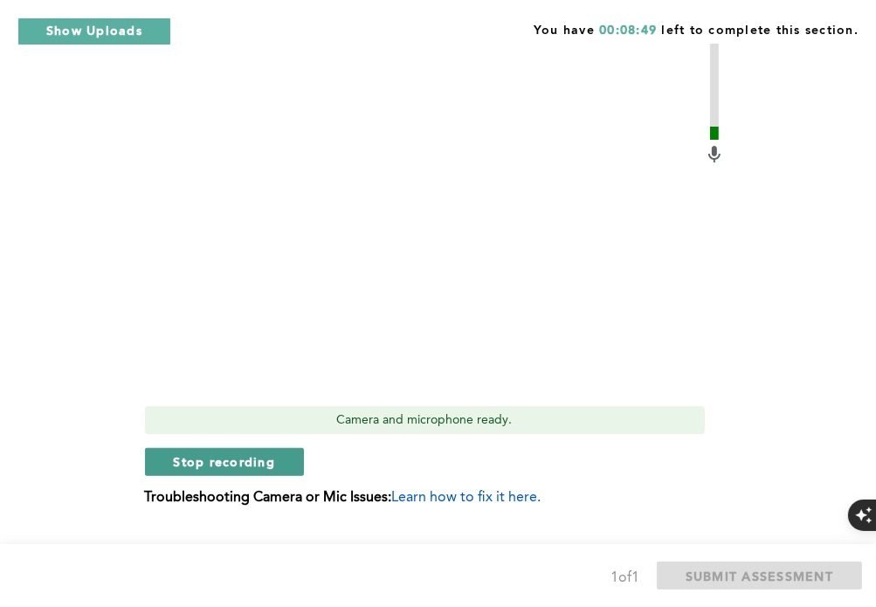
click at [255, 471] on button "Stop recording" at bounding box center [225, 462] width 160 height 28
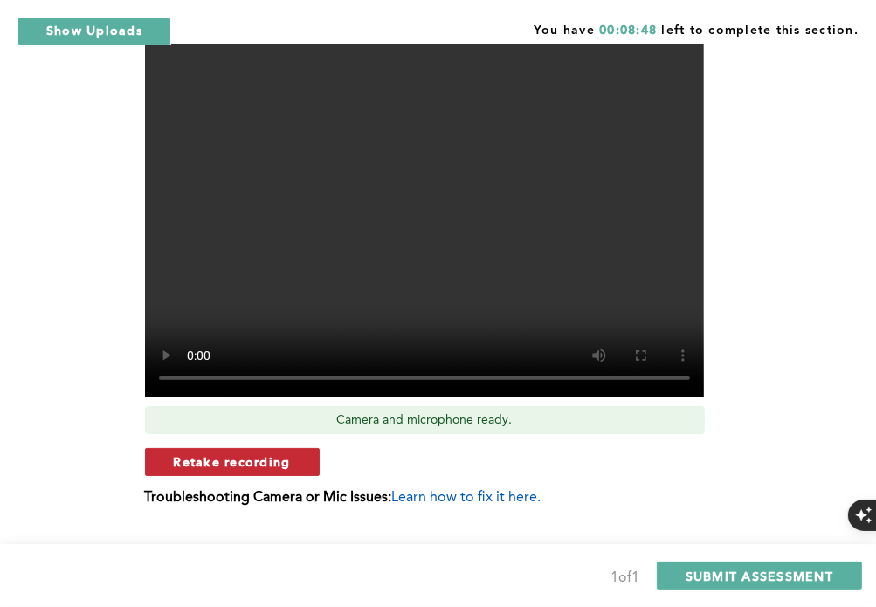
click at [276, 467] on span "Retake recording" at bounding box center [232, 461] width 117 height 17
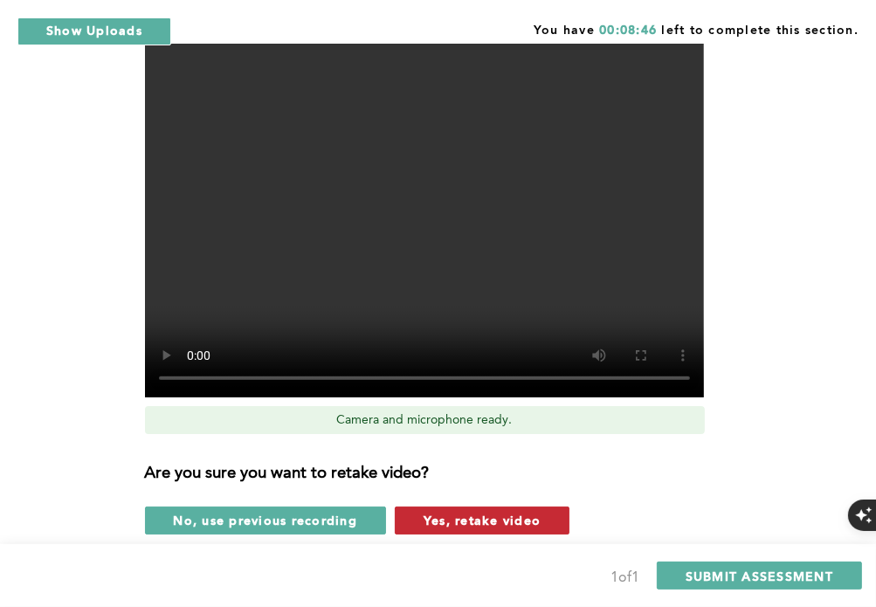
click at [458, 522] on span "Yes, retake video" at bounding box center [481, 520] width 117 height 17
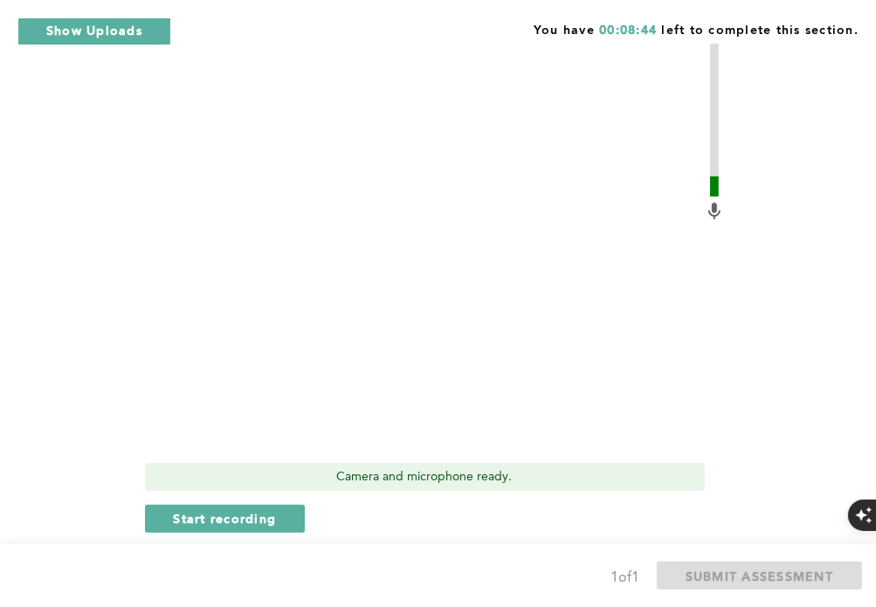
scroll to position [524, 0]
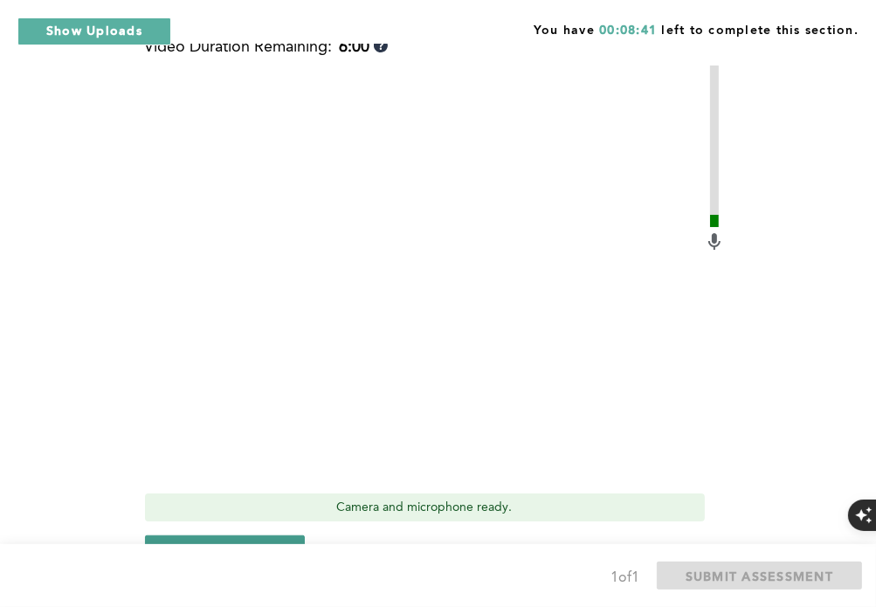
click at [284, 540] on button "Start recording" at bounding box center [225, 549] width 161 height 28
click at [271, 537] on button "Stop recording" at bounding box center [225, 549] width 160 height 28
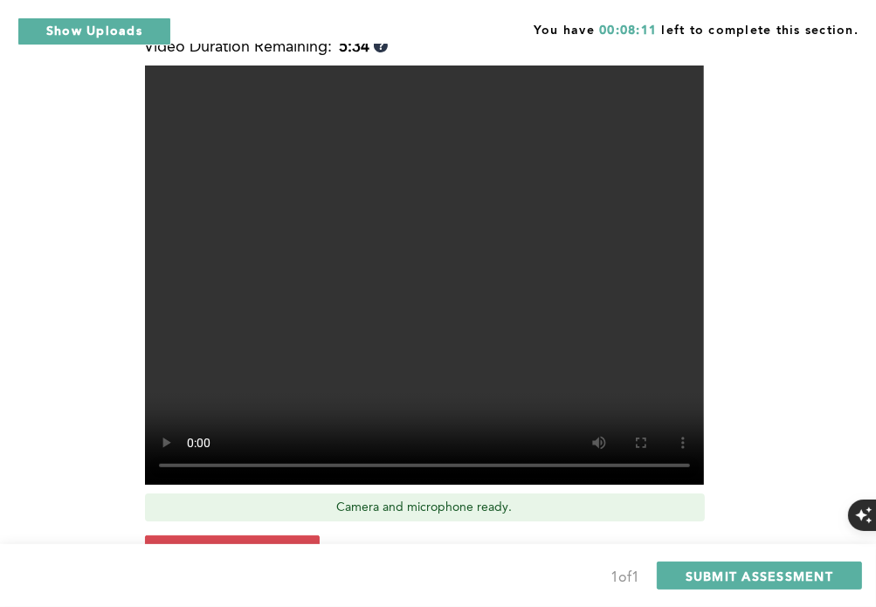
click at [271, 537] on button "Retake recording" at bounding box center [232, 549] width 175 height 28
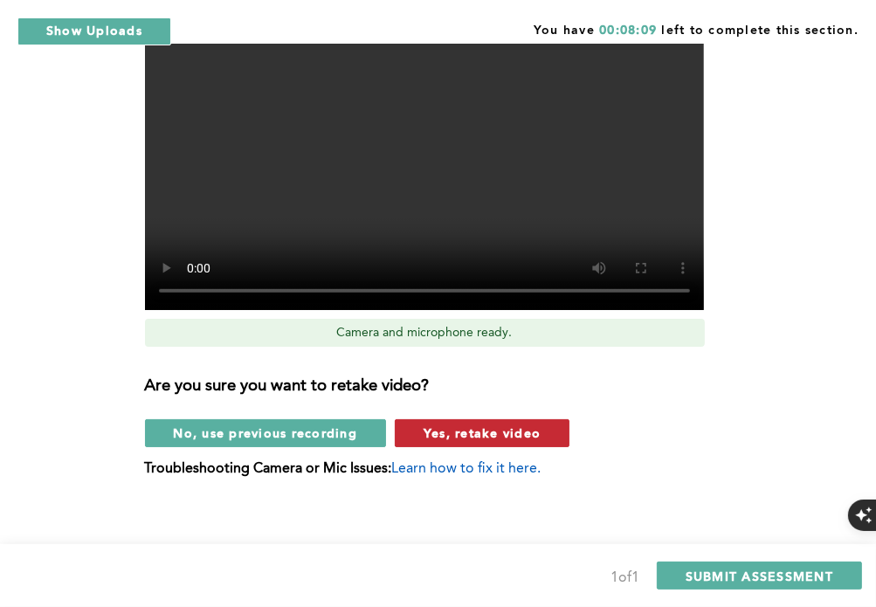
click at [451, 443] on button "Yes, retake video" at bounding box center [482, 433] width 175 height 28
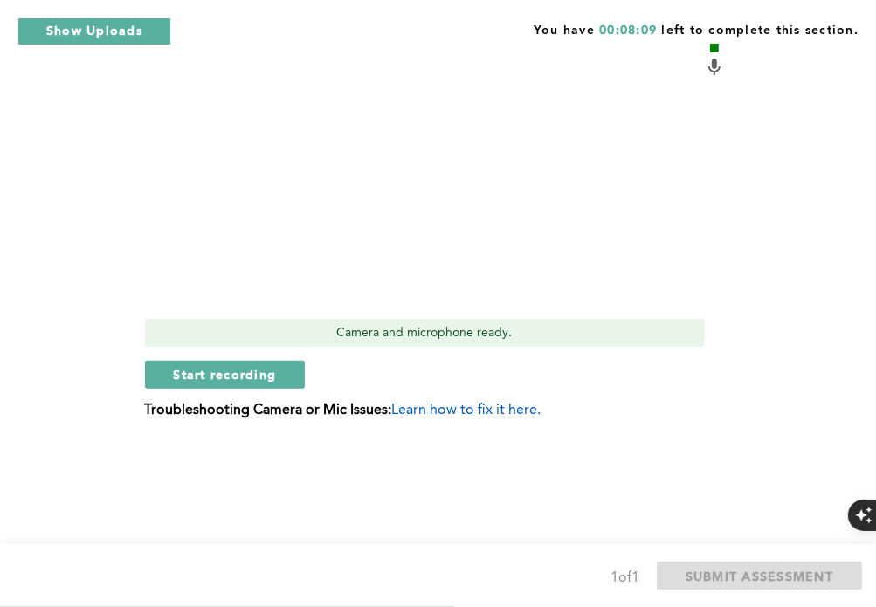
scroll to position [667, 0]
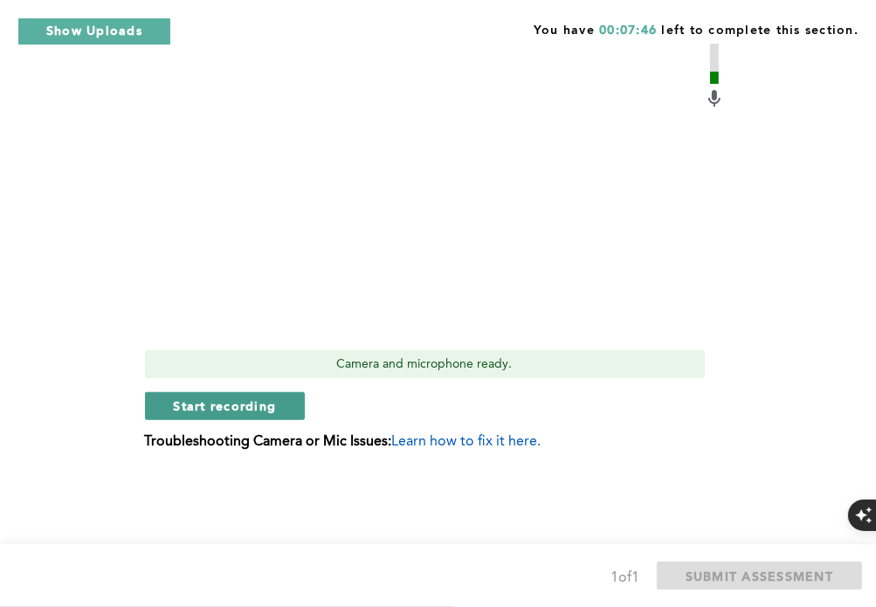
click at [258, 398] on span "Start recording" at bounding box center [225, 405] width 103 height 17
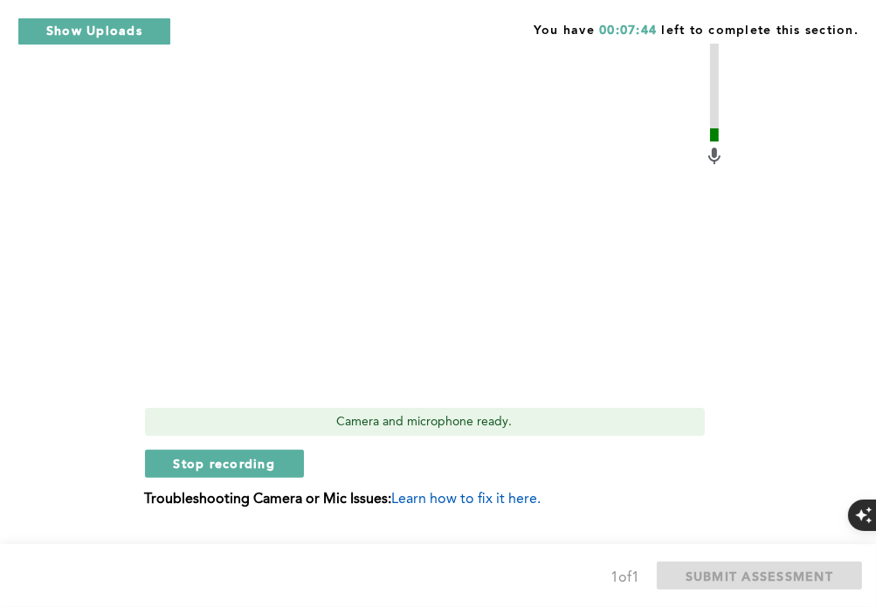
scroll to position [580, 0]
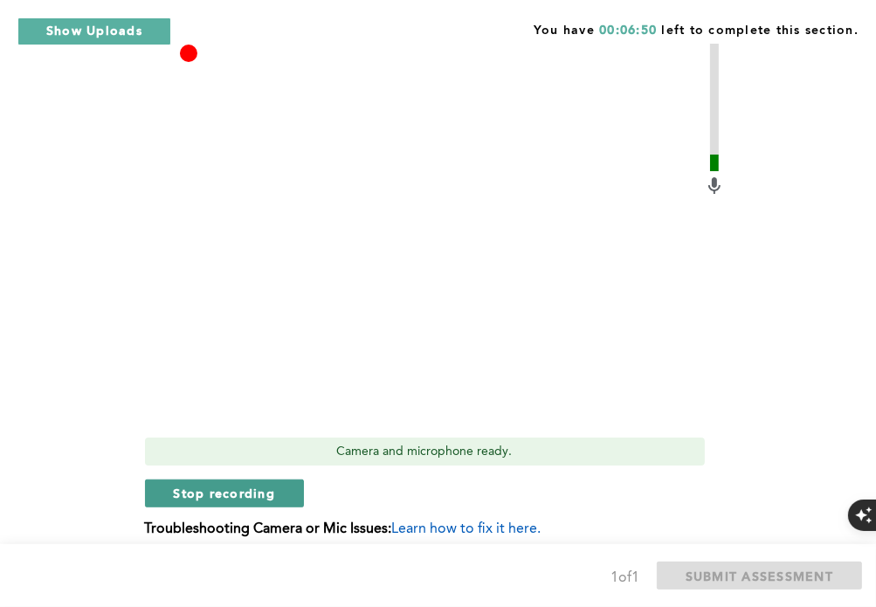
click at [272, 491] on span "Stop recording" at bounding box center [225, 493] width 102 height 17
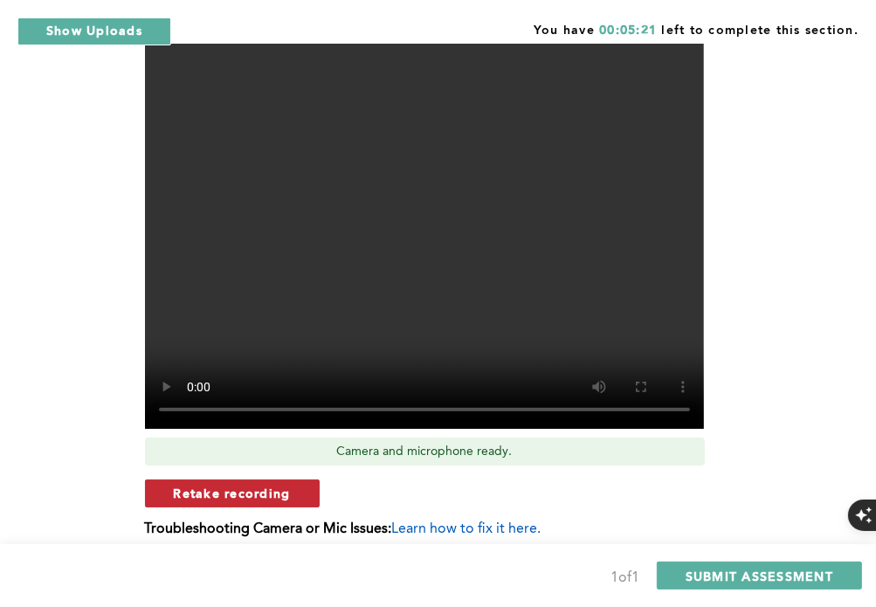
click at [292, 487] on button "Retake recording" at bounding box center [232, 493] width 175 height 28
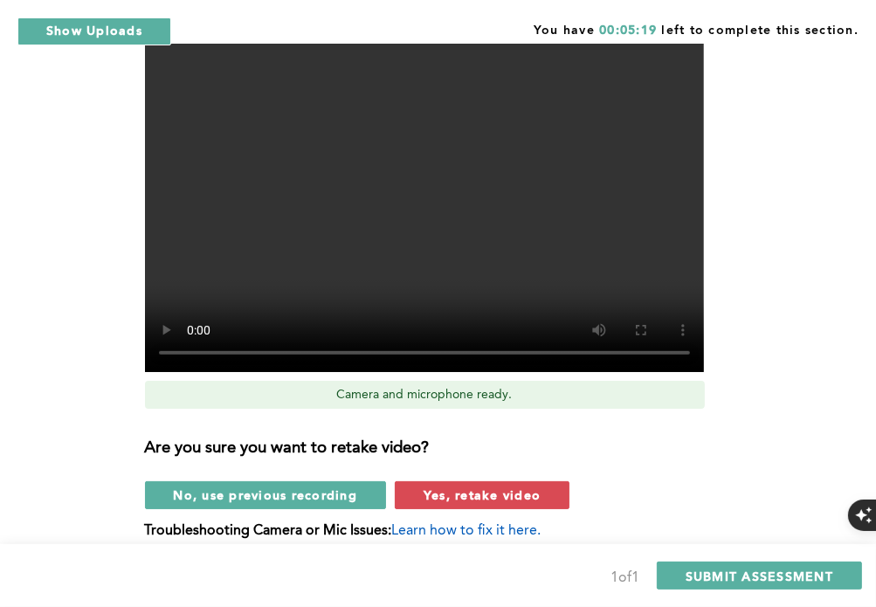
scroll to position [667, 0]
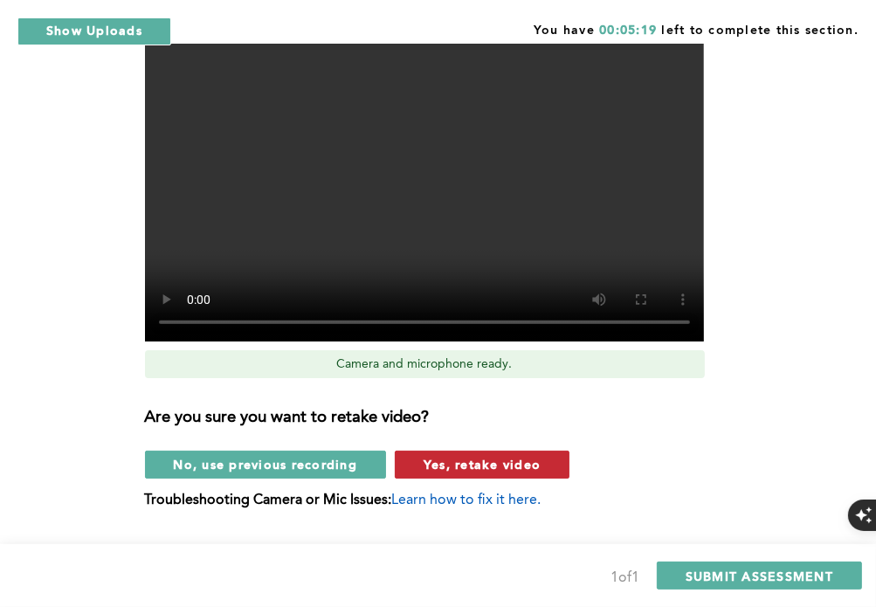
click at [458, 470] on span "Yes, retake video" at bounding box center [481, 464] width 117 height 17
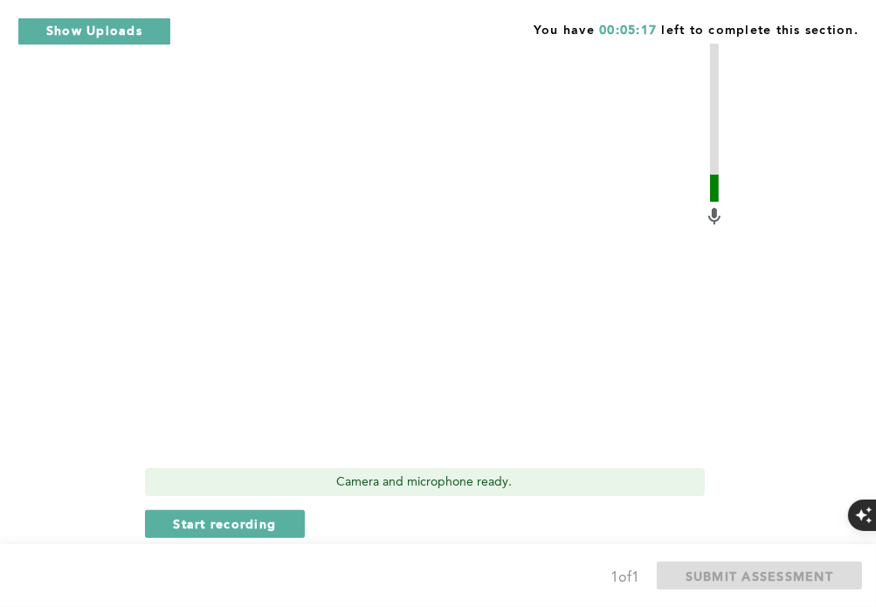
scroll to position [580, 0]
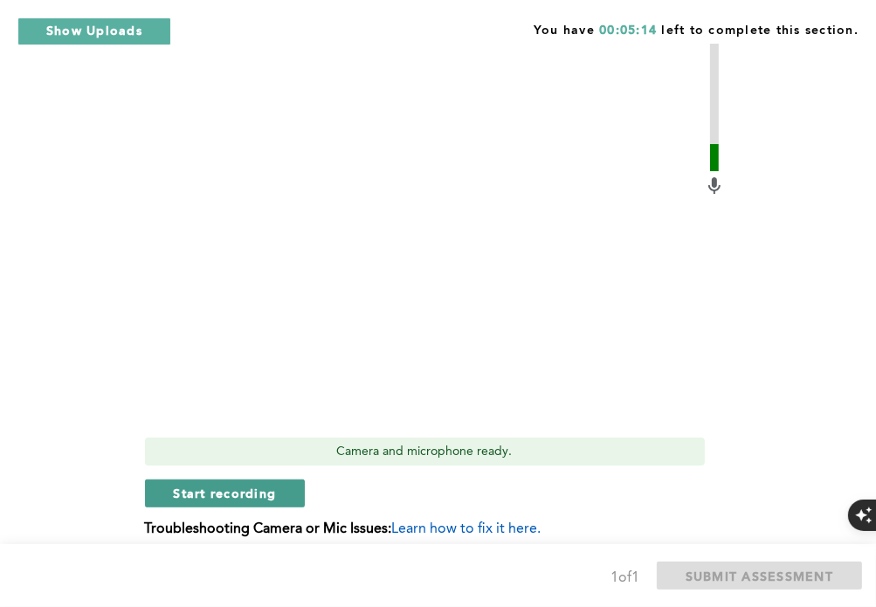
click at [256, 487] on span "Start recording" at bounding box center [225, 493] width 103 height 17
click at [280, 499] on button "Stop recording" at bounding box center [225, 493] width 160 height 28
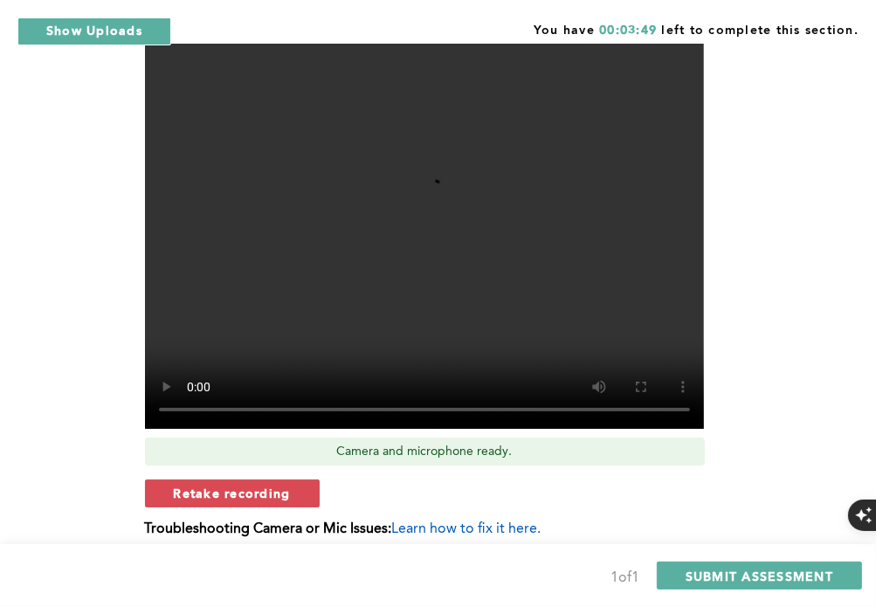
scroll to position [667, 0]
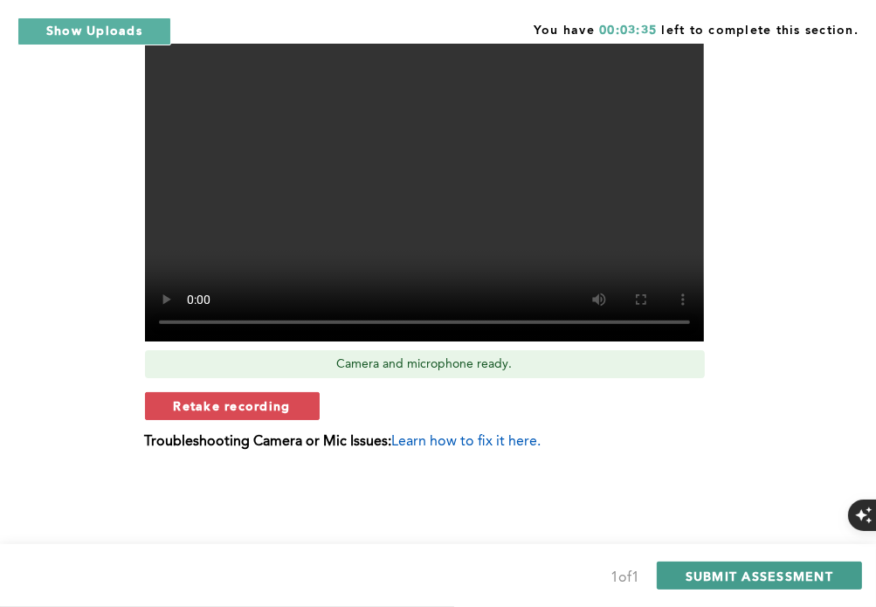
click at [747, 568] on span "SUBMIT ASSESSMENT" at bounding box center [759, 576] width 148 height 17
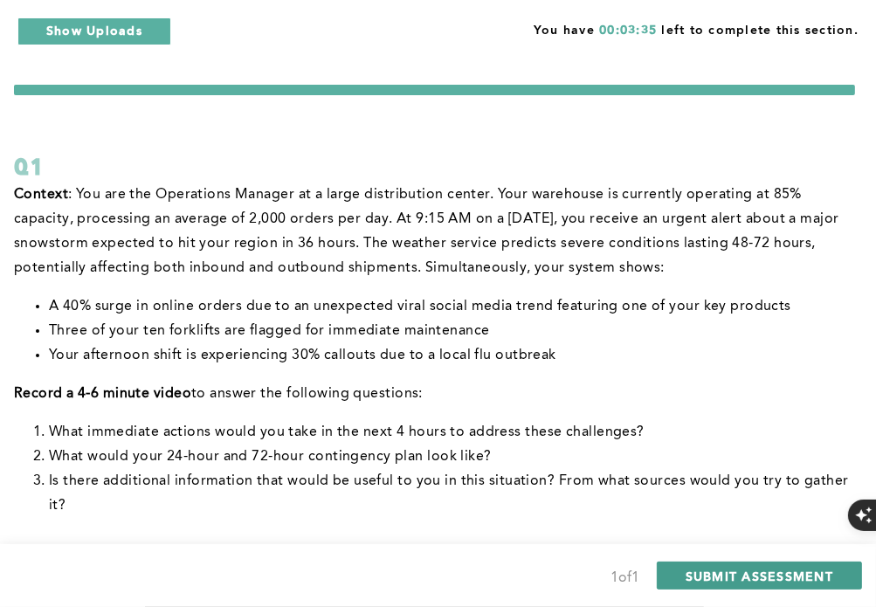
scroll to position [178, 0]
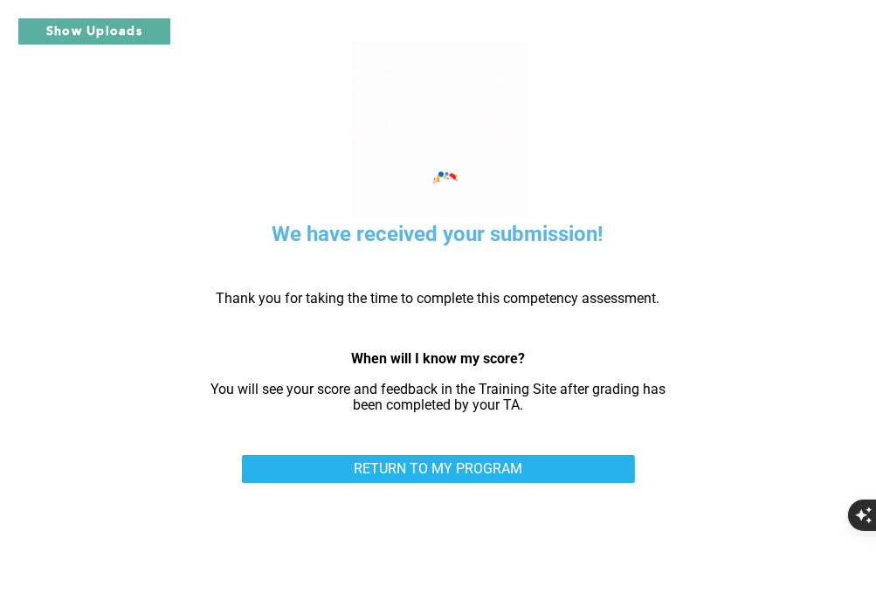
scroll to position [17, 0]
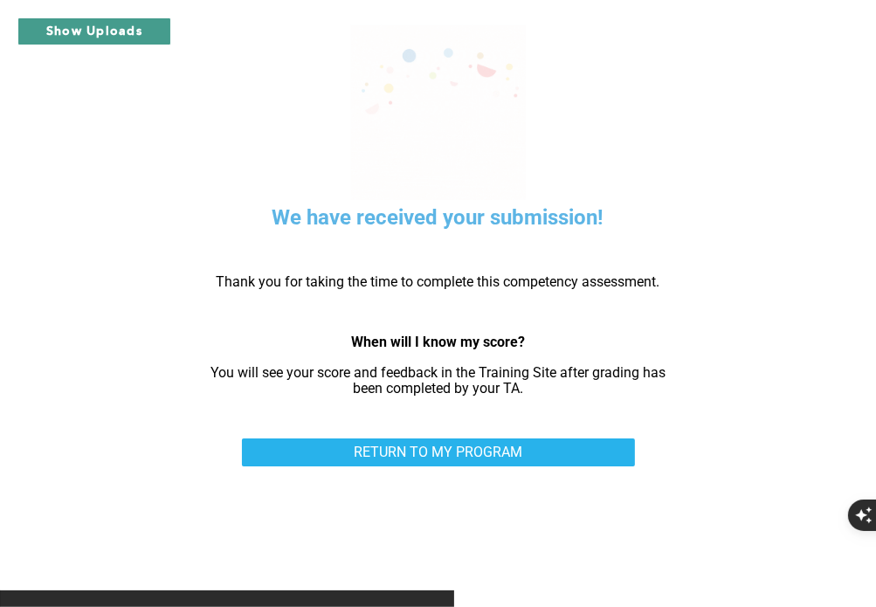
click at [150, 42] on button "Show Uploads" at bounding box center [94, 31] width 154 height 28
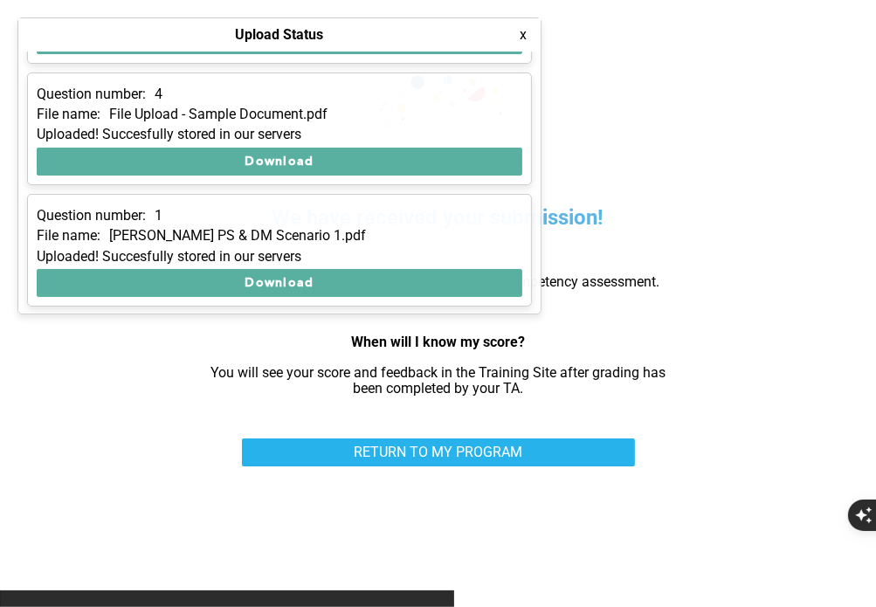
click at [732, 120] on div "We have received your submission! Thank you for taking the time to complete thi…" at bounding box center [438, 286] width 876 height 607
click at [521, 38] on button "x" at bounding box center [522, 34] width 17 height 17
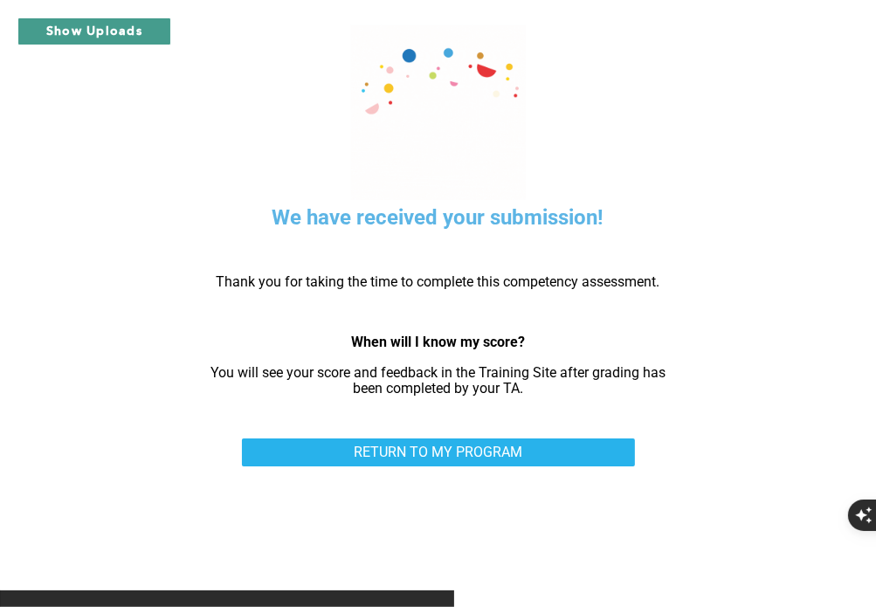
click at [123, 35] on button "Show Uploads" at bounding box center [94, 31] width 154 height 28
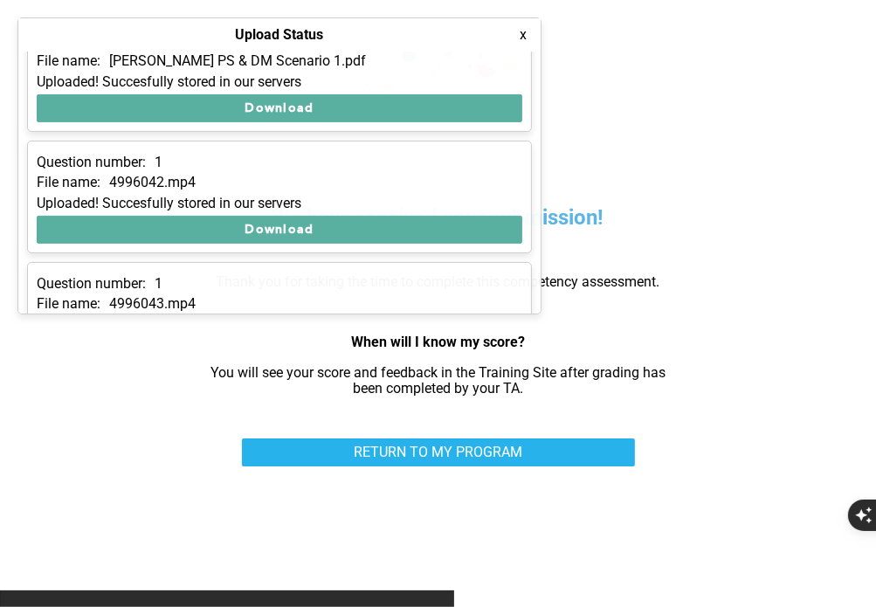
scroll to position [344, 0]
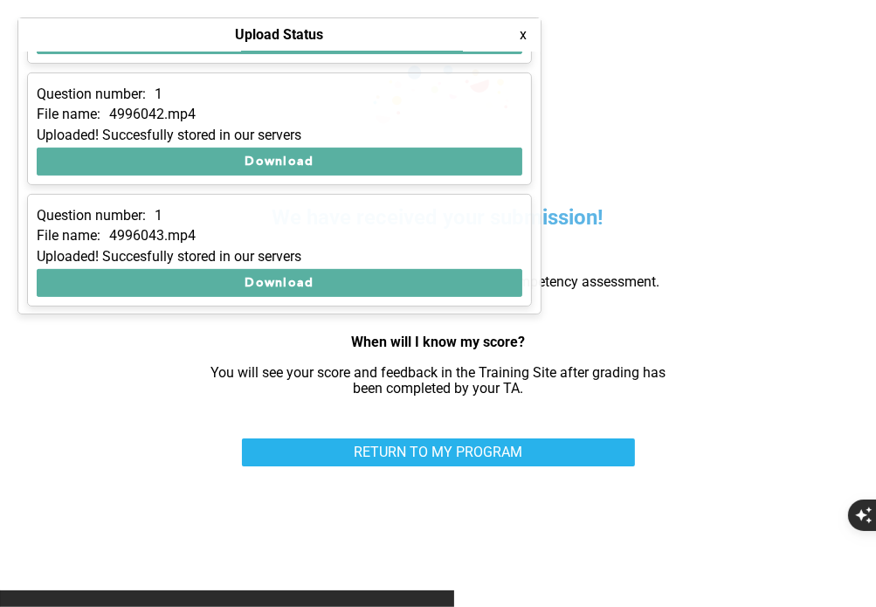
click at [738, 142] on div "We have received your submission! Thank you for taking the time to complete thi…" at bounding box center [438, 286] width 876 height 607
click at [521, 41] on button "x" at bounding box center [522, 34] width 17 height 17
